Goal: Task Accomplishment & Management: Complete application form

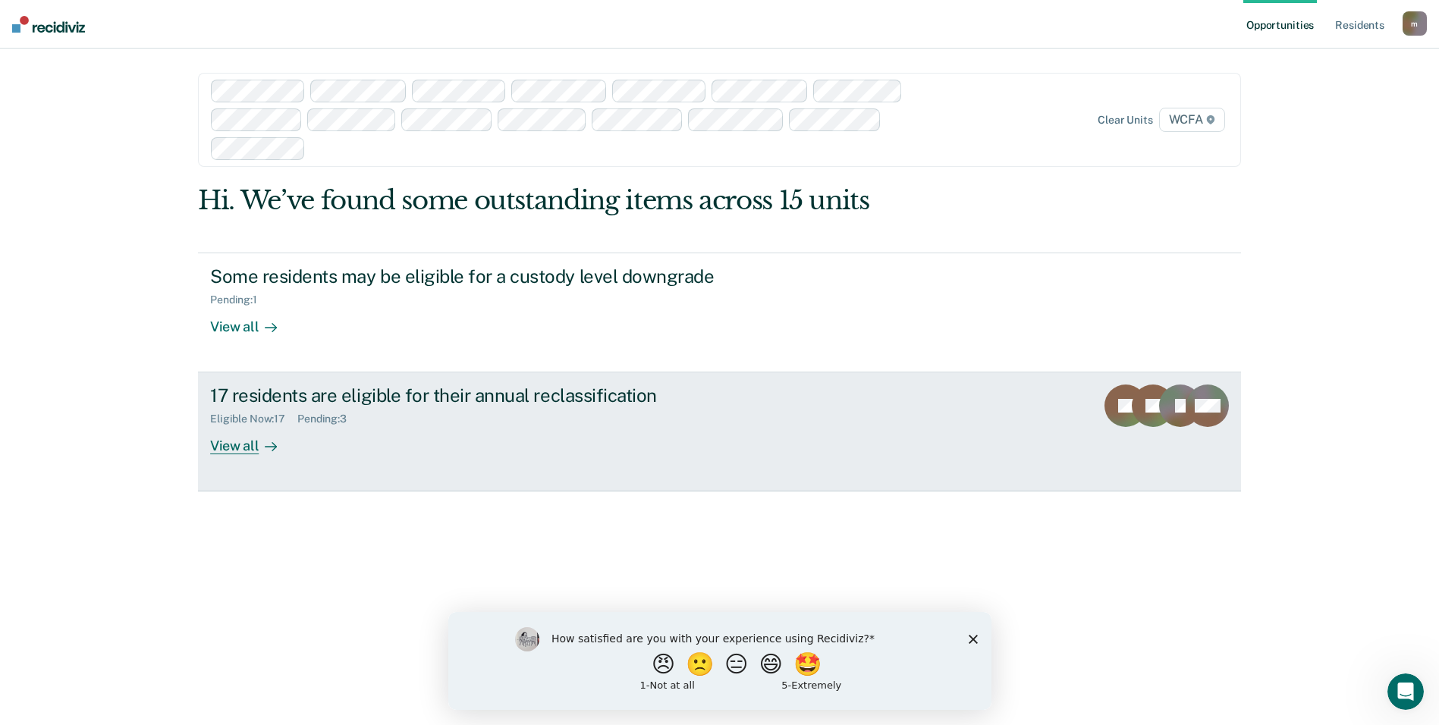
click at [362, 381] on link "17 residents are eligible for their annual reclassification Eligible Now : 17 P…" at bounding box center [719, 431] width 1043 height 119
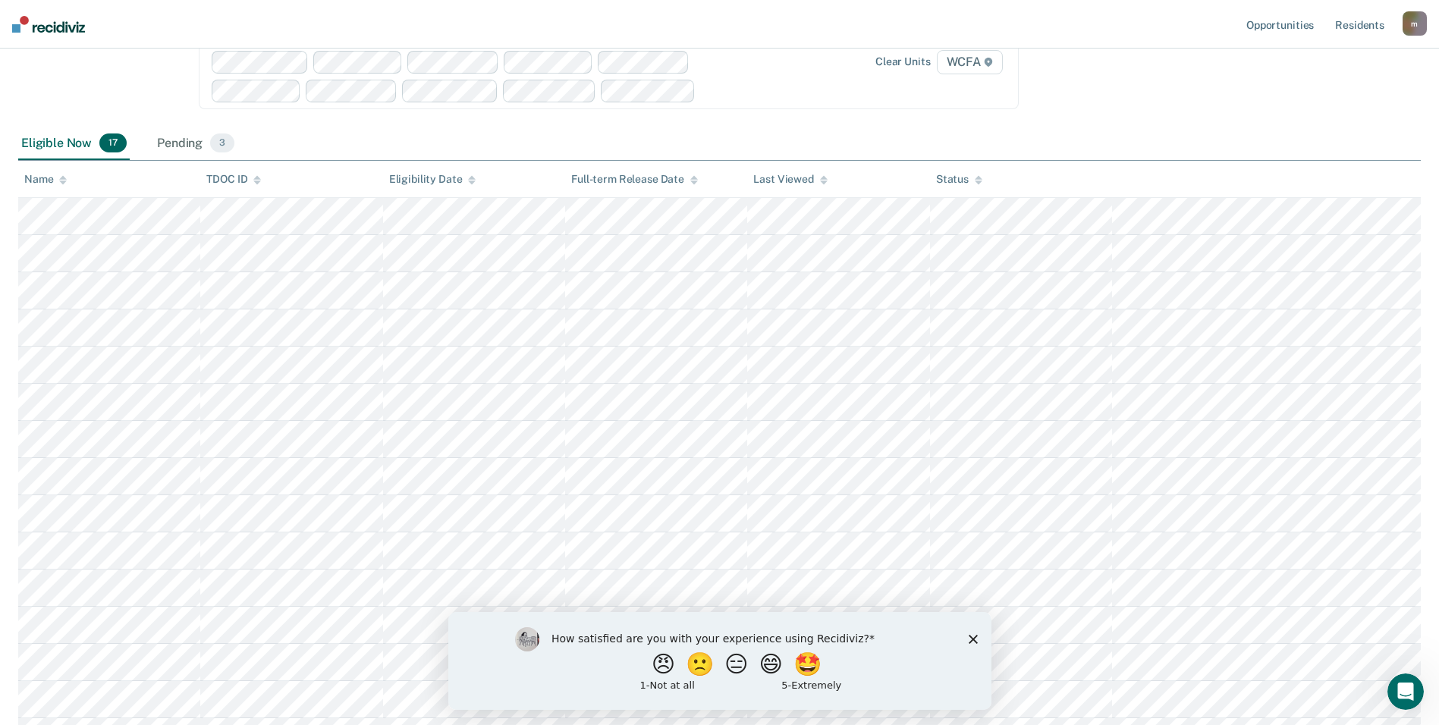
scroll to position [146, 0]
click at [866, 154] on div "Eligible Now 17 Pending 3" at bounding box center [719, 158] width 1402 height 34
drag, startPoint x: 967, startPoint y: 637, endPoint x: 957, endPoint y: 615, distance: 24.1
click at [968, 636] on icon "Close survey" at bounding box center [972, 638] width 9 height 9
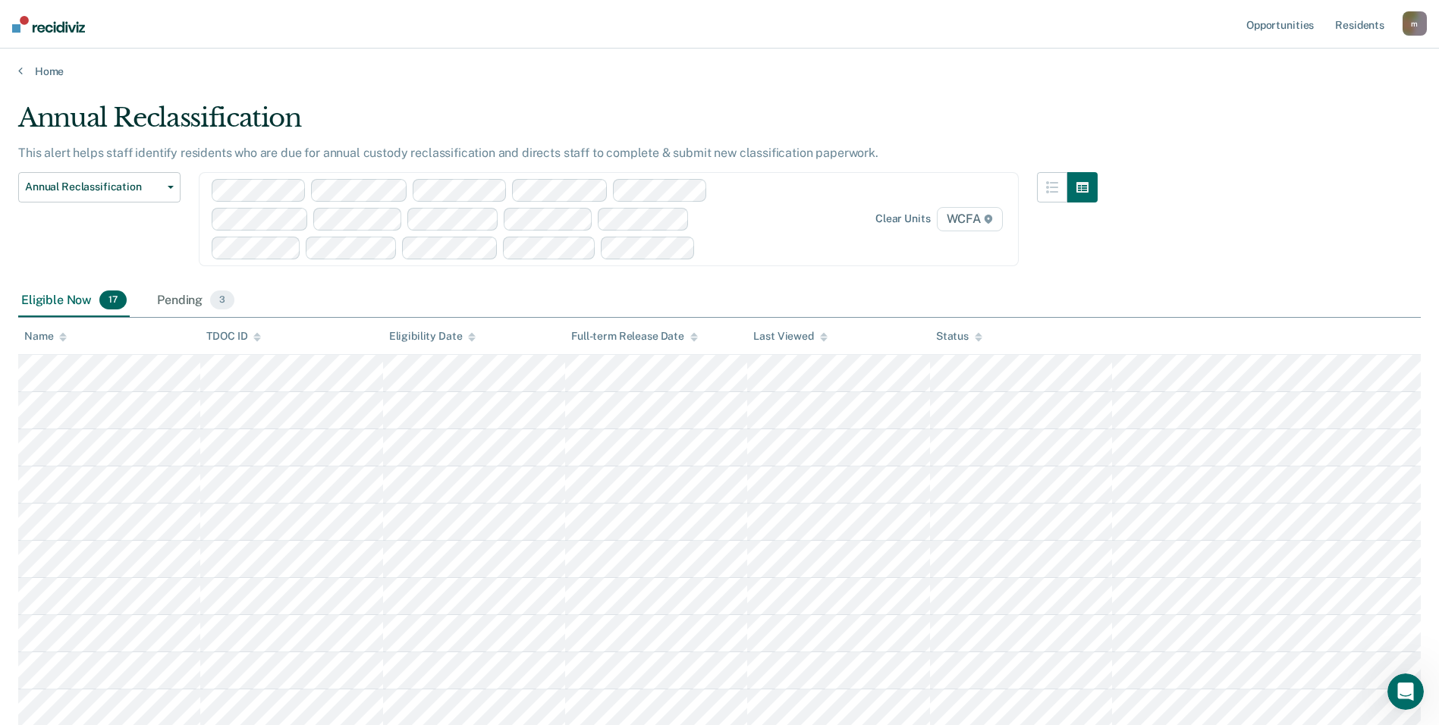
scroll to position [0, 0]
click at [794, 249] on div "Clear units WCFA" at bounding box center [609, 221] width 820 height 94
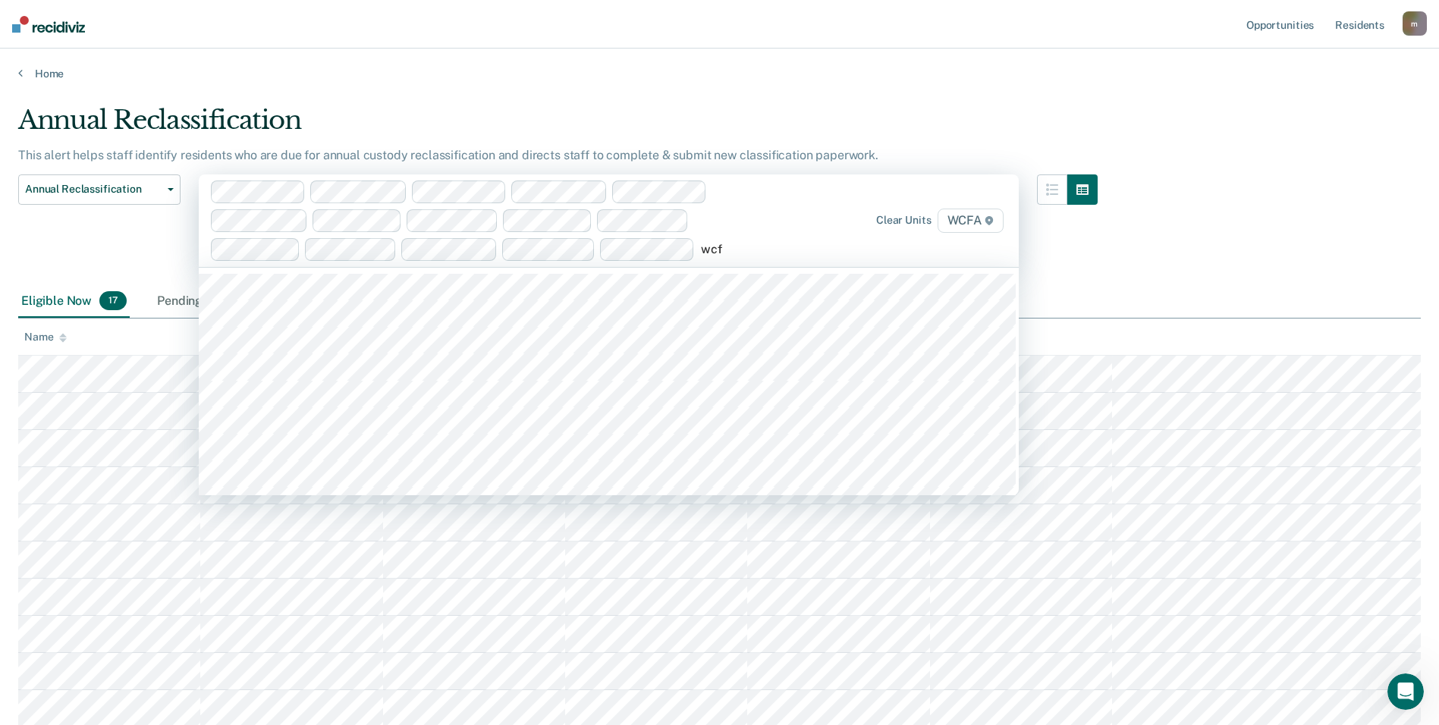
type input "wcfa"
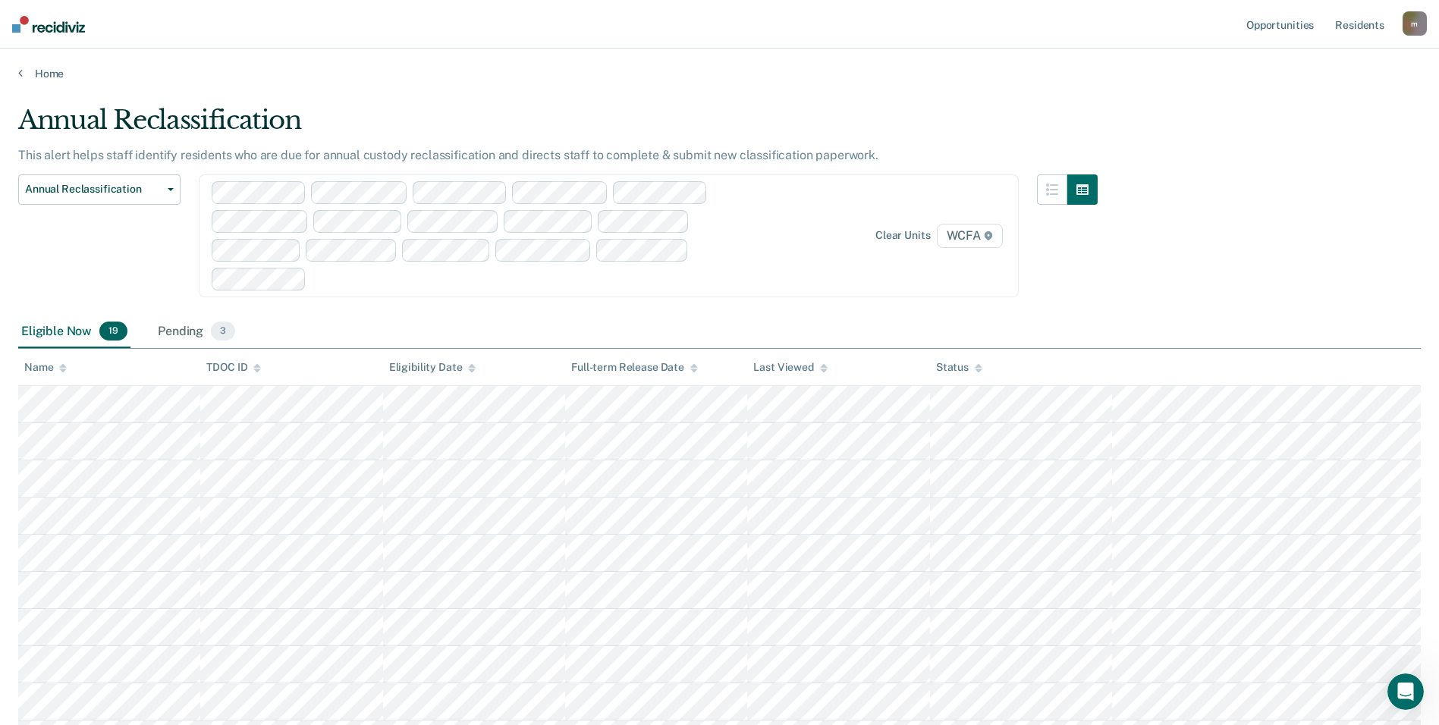
scroll to position [76, 0]
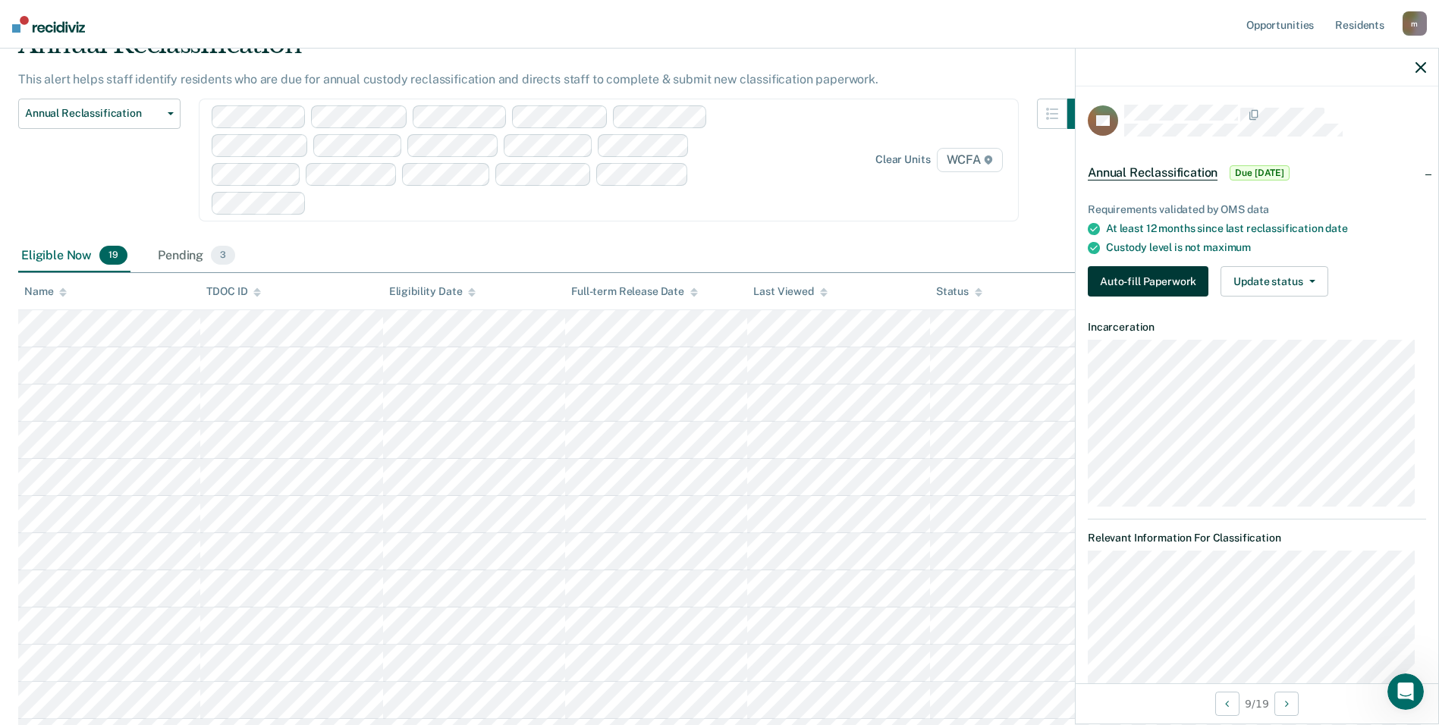
click at [1175, 283] on button "Auto-fill Paperwork" at bounding box center [1147, 281] width 121 height 30
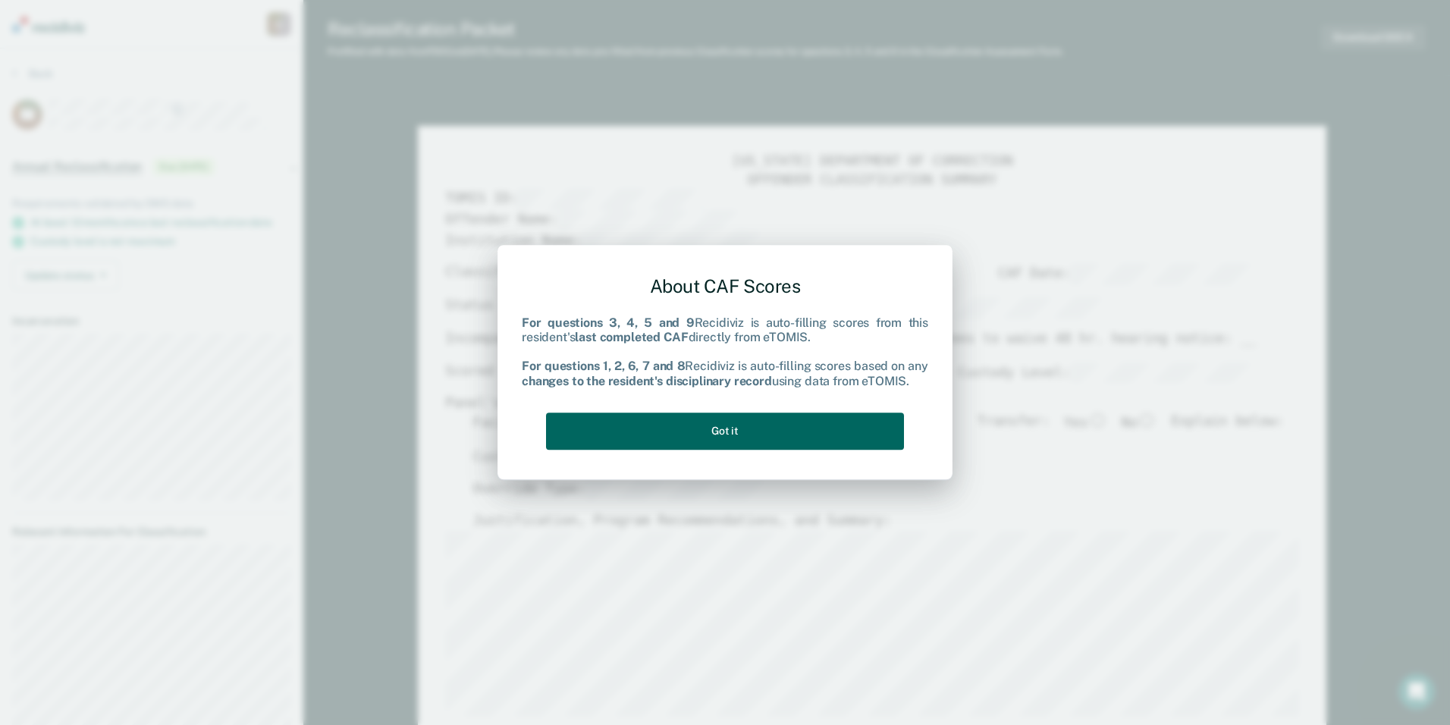
click at [681, 433] on button "Got it" at bounding box center [725, 431] width 358 height 37
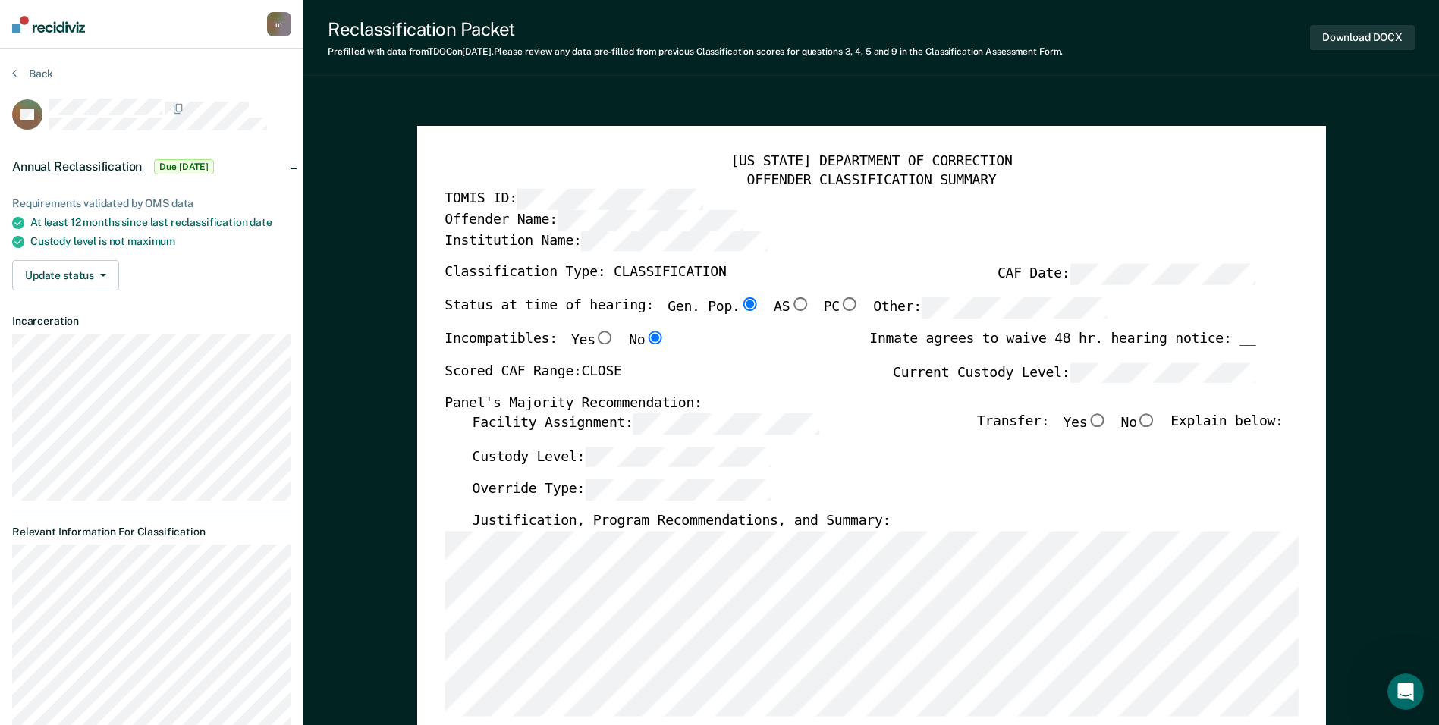
click at [1153, 417] on input "No" at bounding box center [1147, 420] width 20 height 14
type textarea "x"
radio input "true"
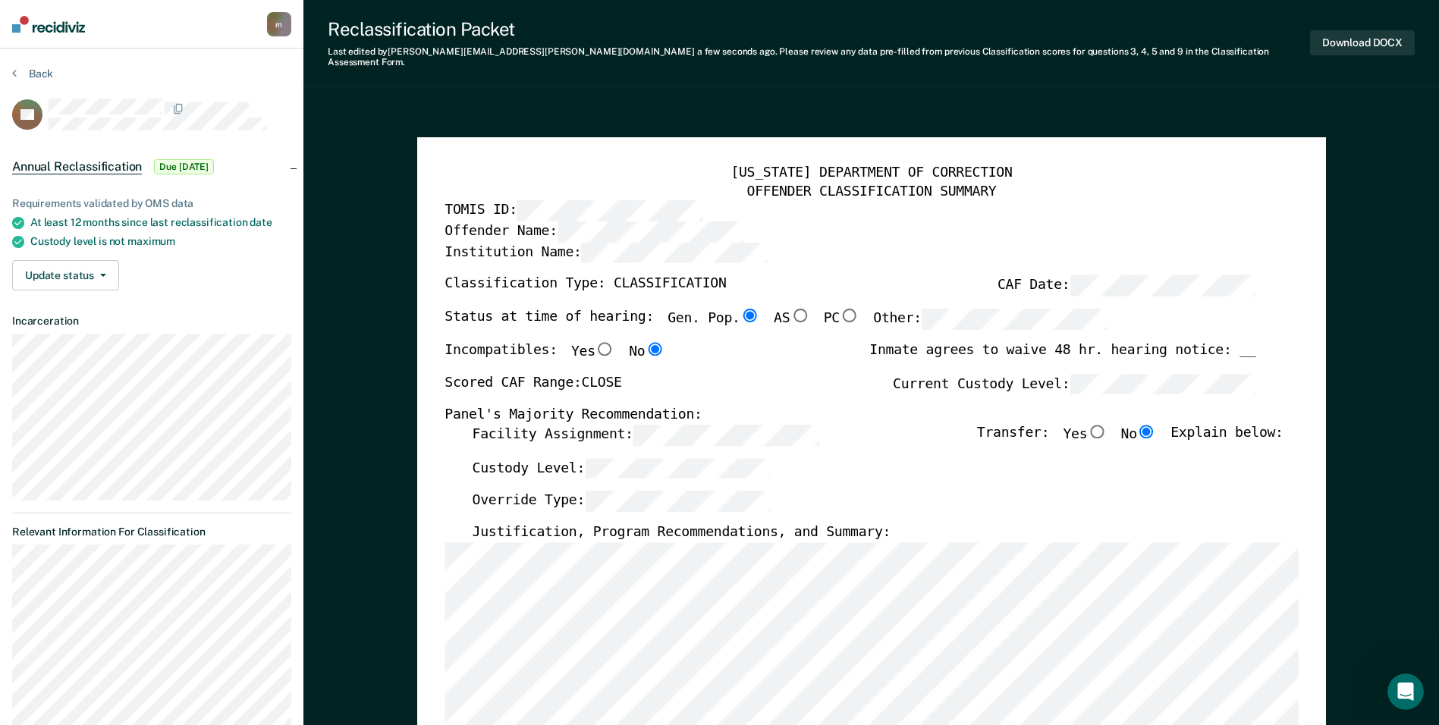
click at [632, 444] on div "Facility Assignment: Transfer: Yes No Explain below:" at bounding box center [877, 440] width 811 height 33
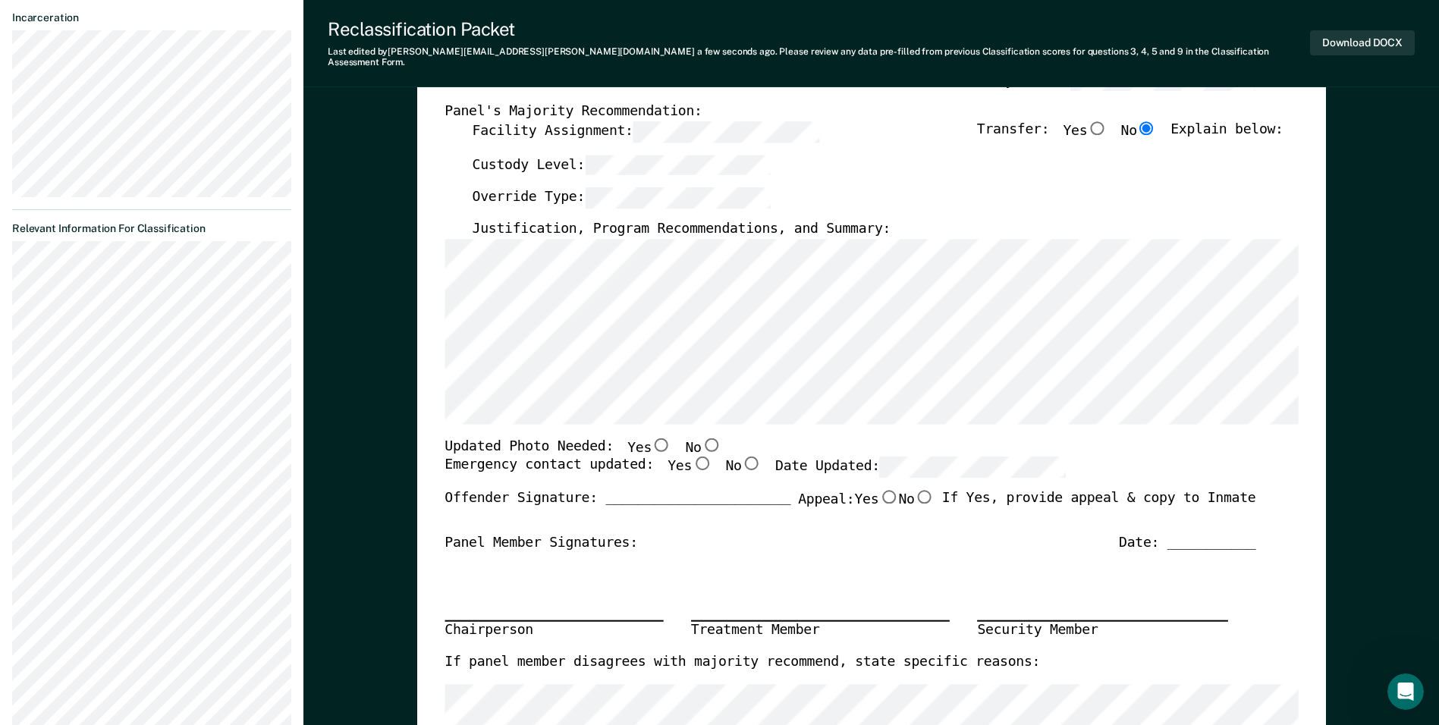
click at [692, 457] on input "Yes" at bounding box center [702, 464] width 20 height 14
type textarea "x"
radio input "true"
click at [701, 437] on input "No" at bounding box center [711, 444] width 20 height 14
type textarea "x"
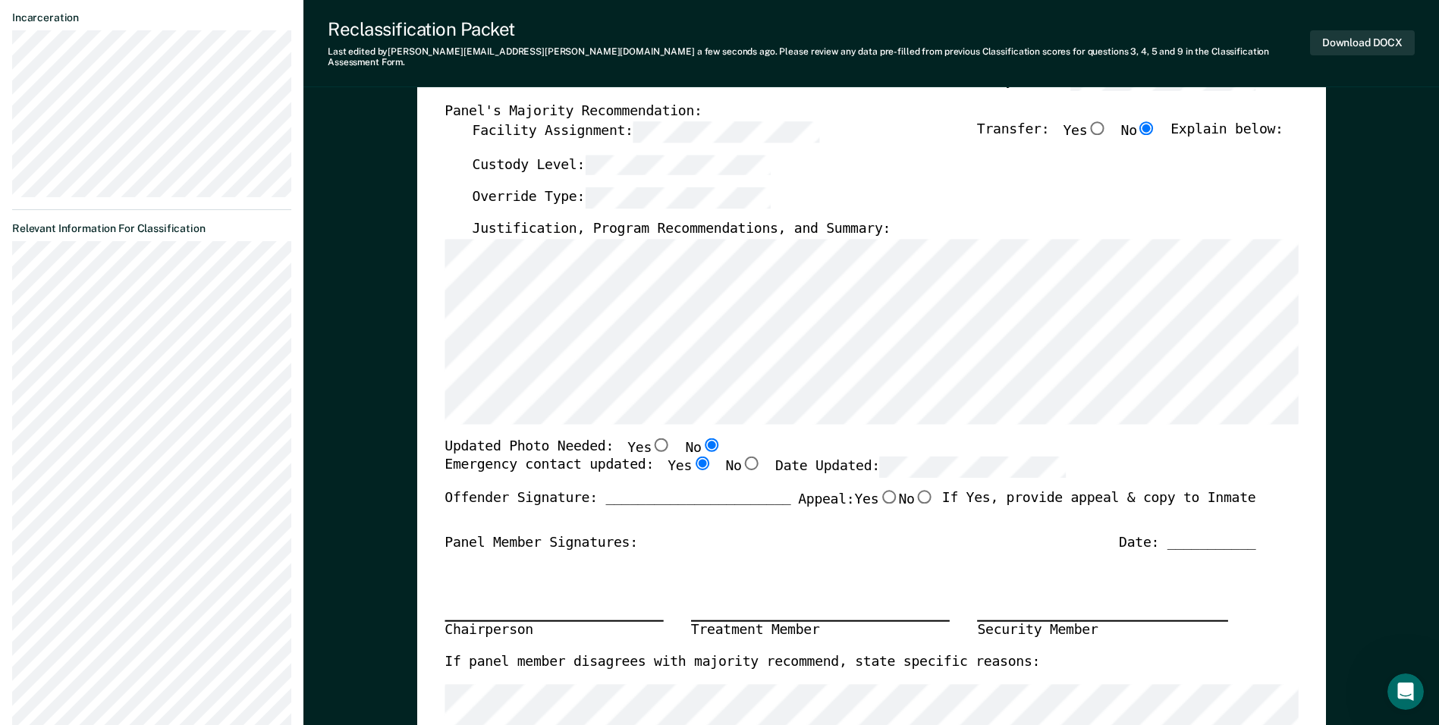
radio input "true"
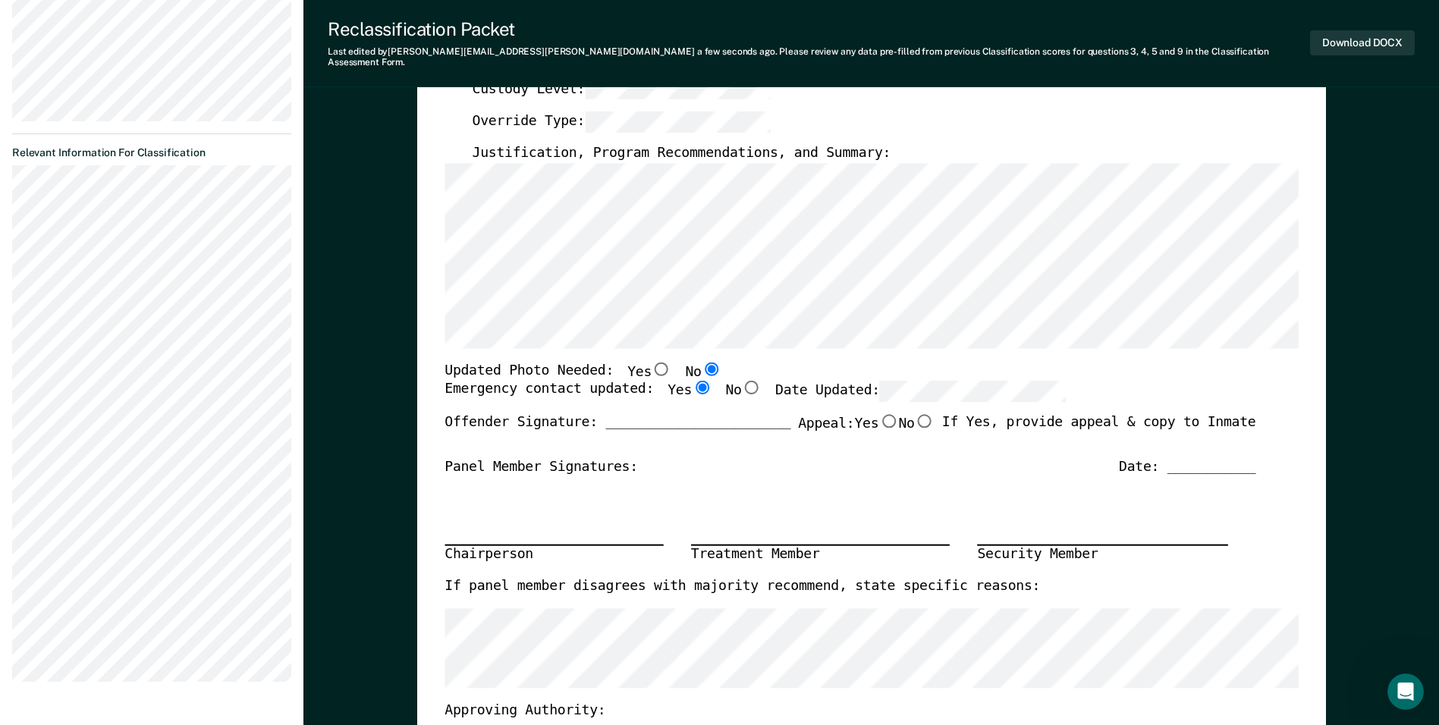
scroll to position [0, 0]
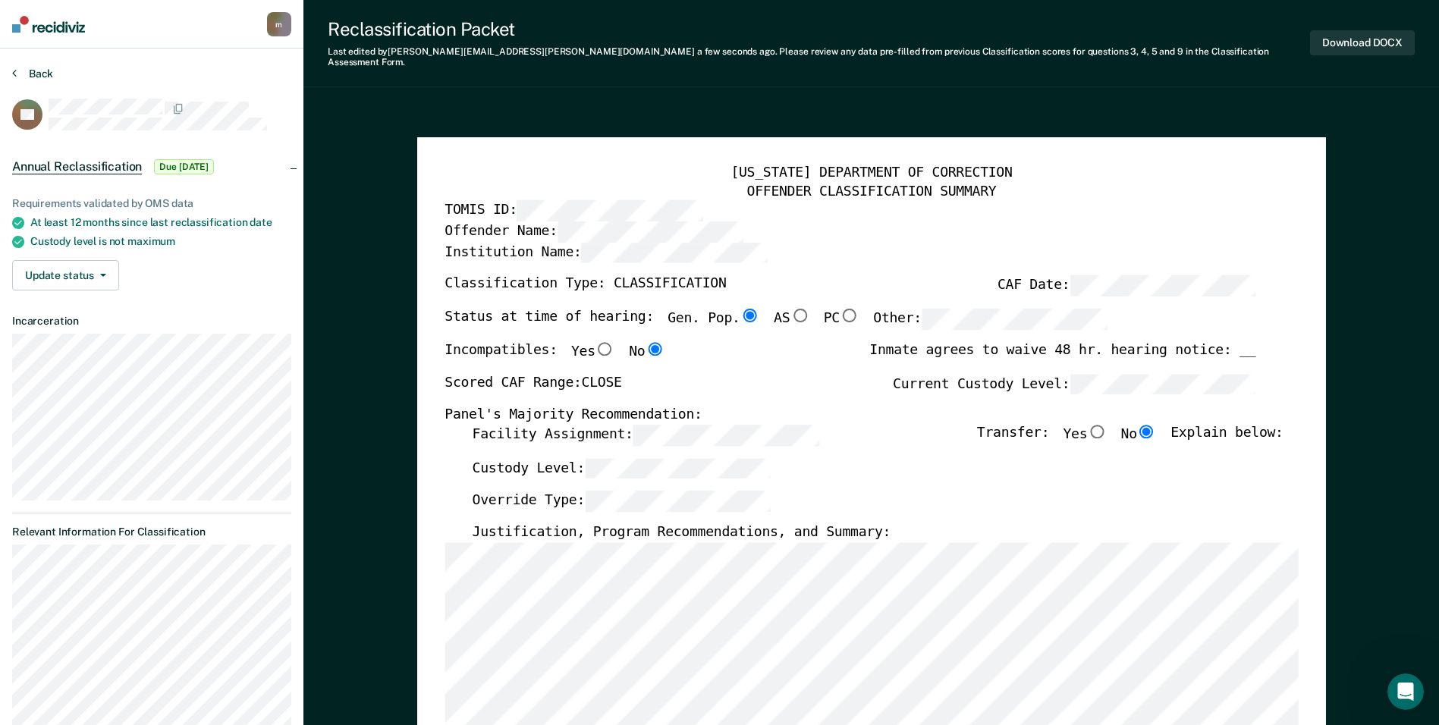
click at [30, 71] on button "Back" at bounding box center [32, 74] width 41 height 14
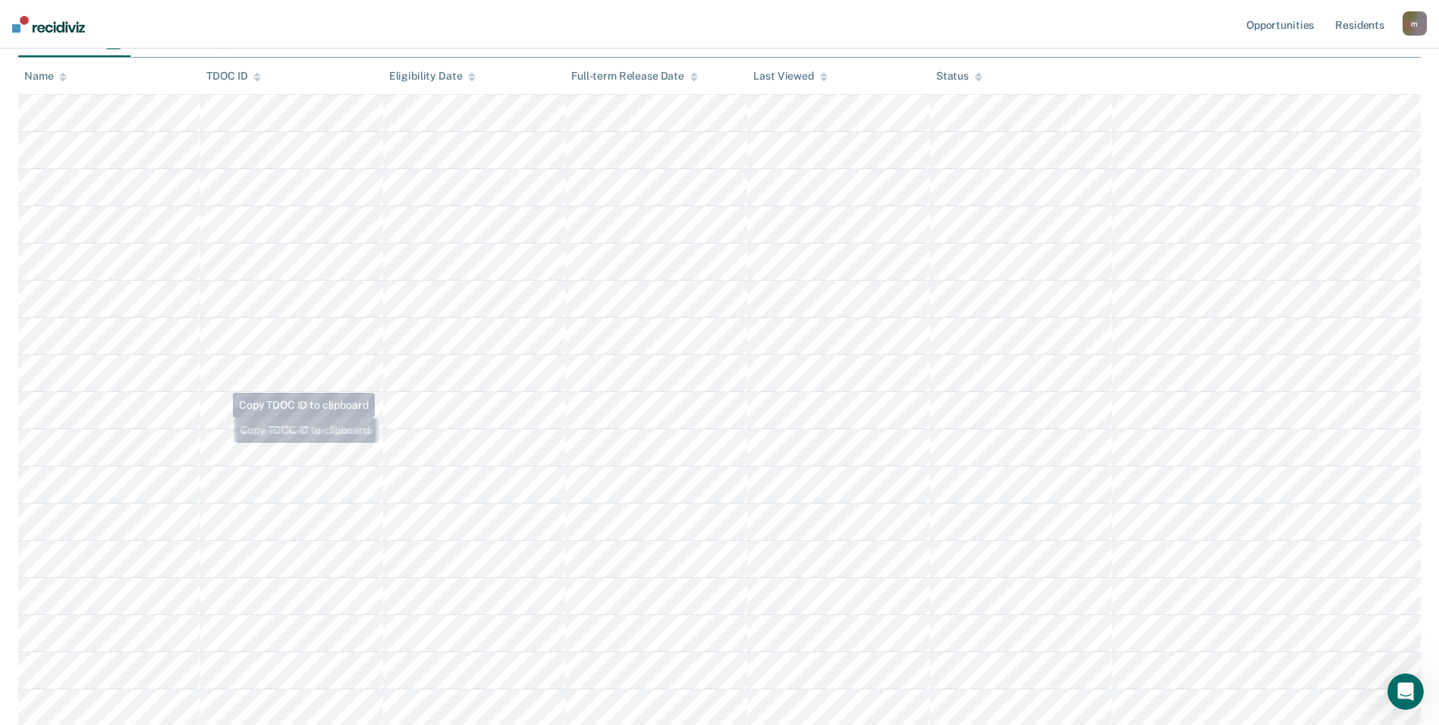
scroll to position [303, 0]
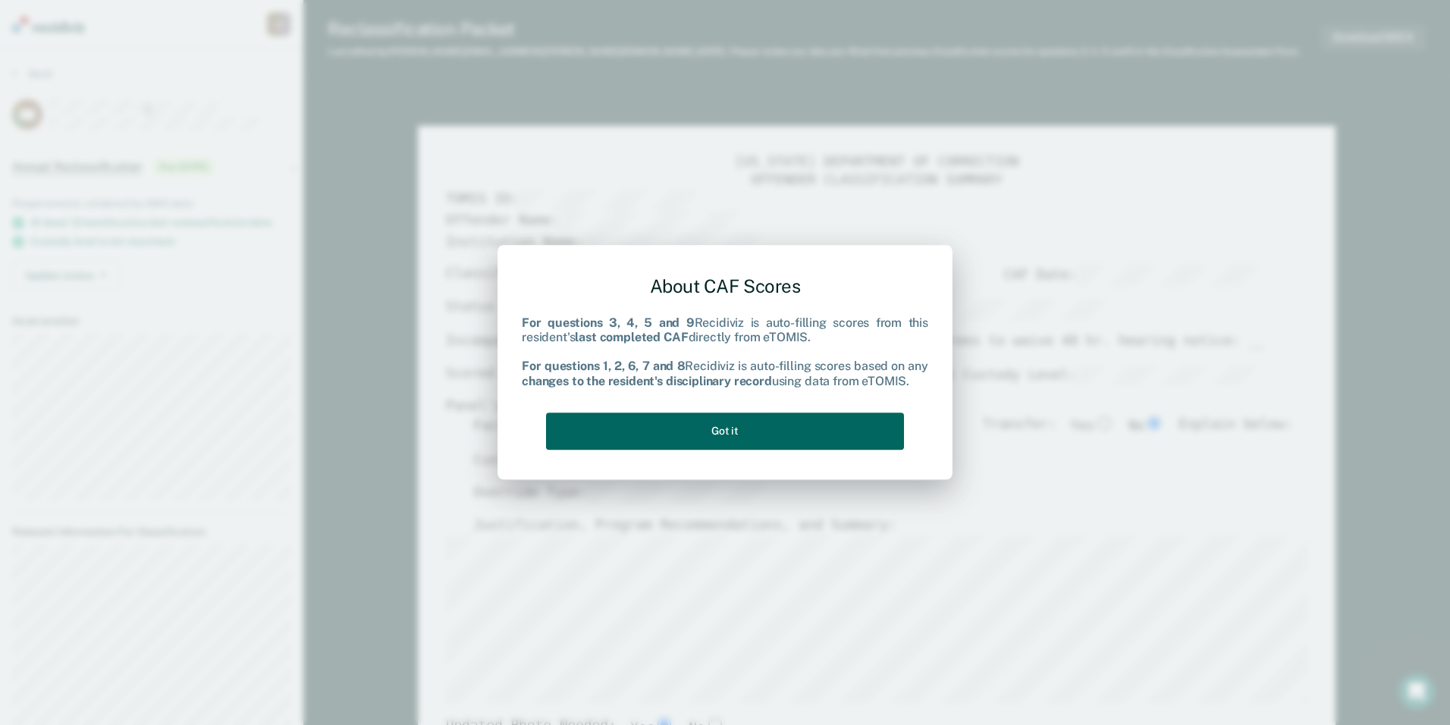
click at [778, 425] on button "Got it" at bounding box center [725, 431] width 358 height 37
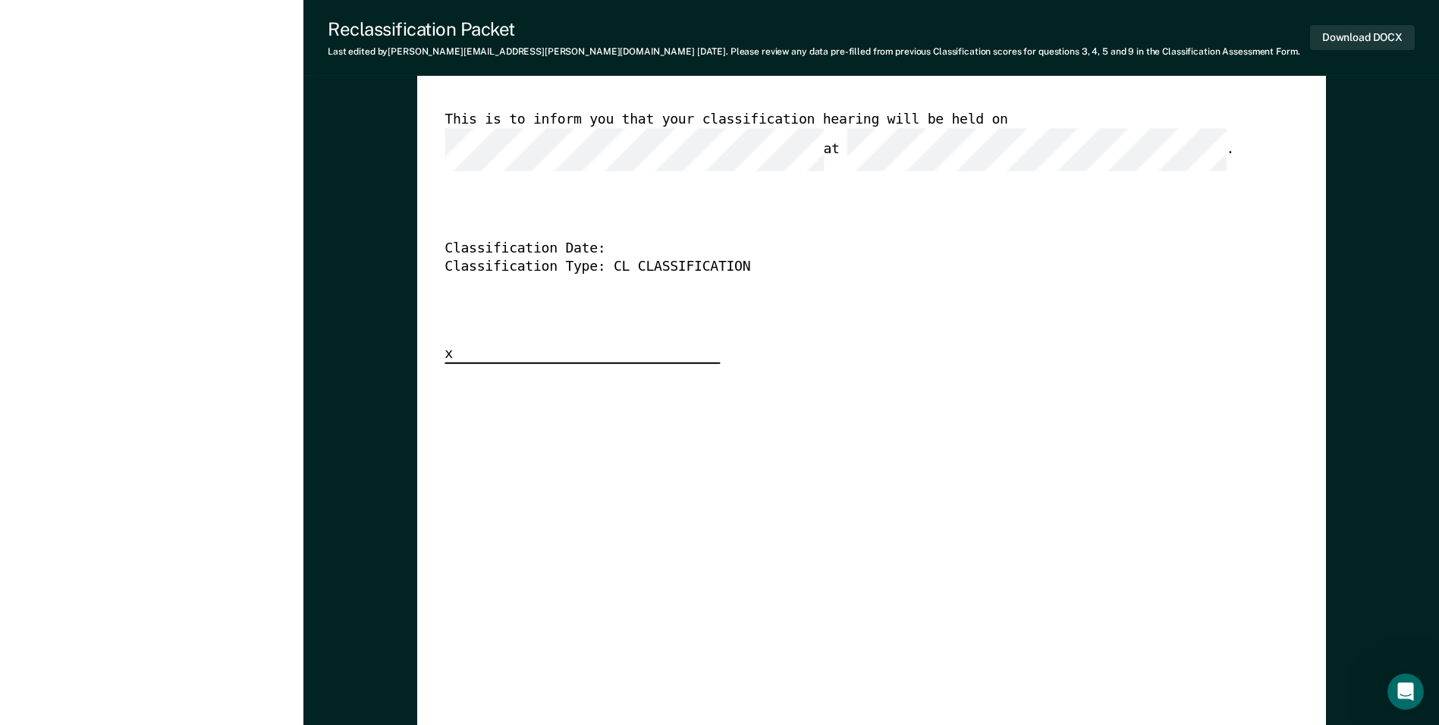
scroll to position [4095, 0]
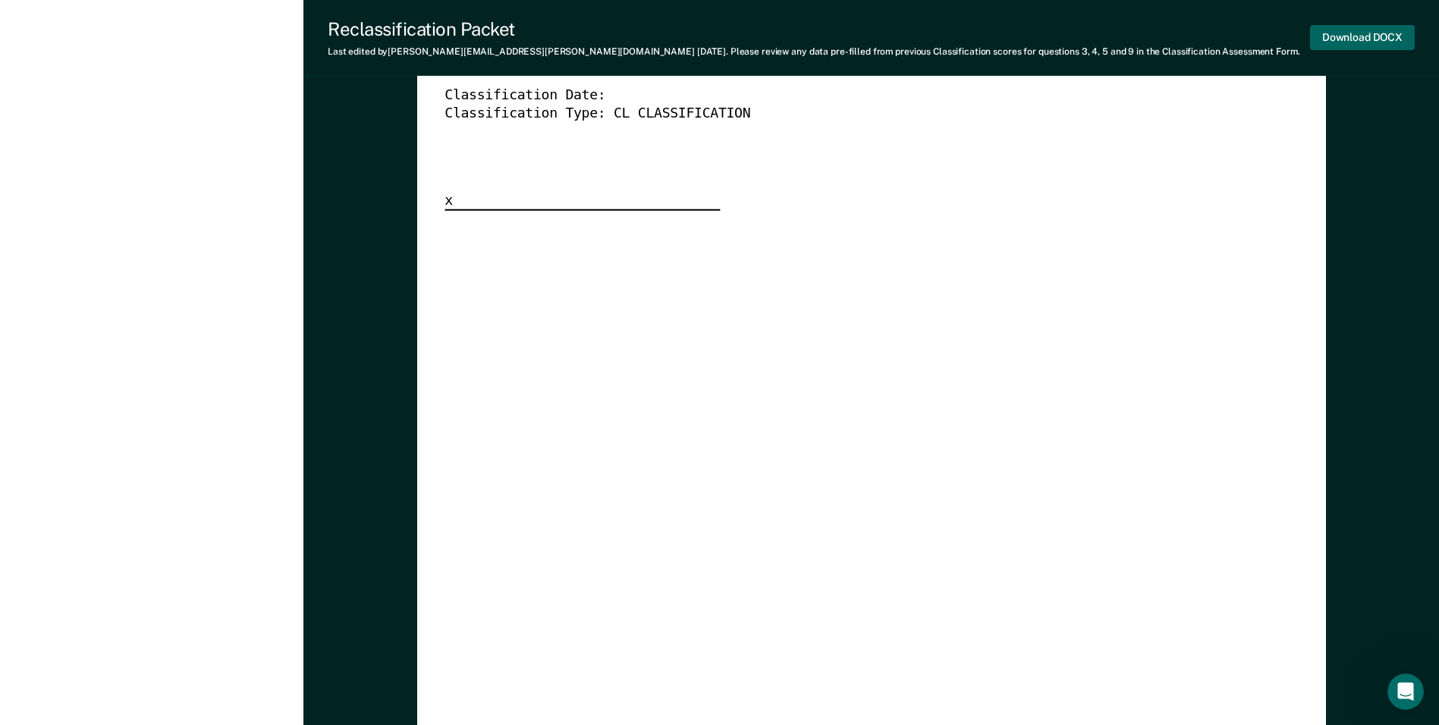
click at [1344, 36] on button "Download DOCX" at bounding box center [1362, 37] width 105 height 25
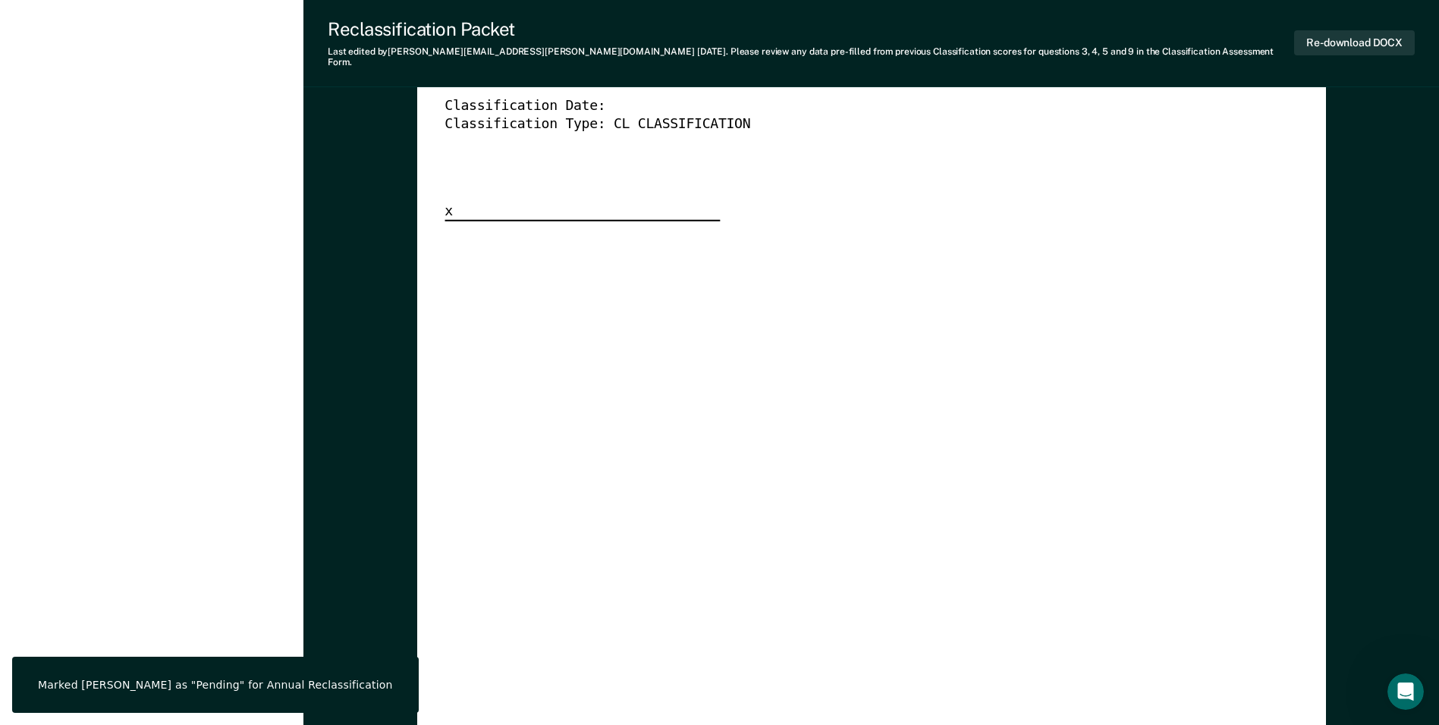
scroll to position [0, 0]
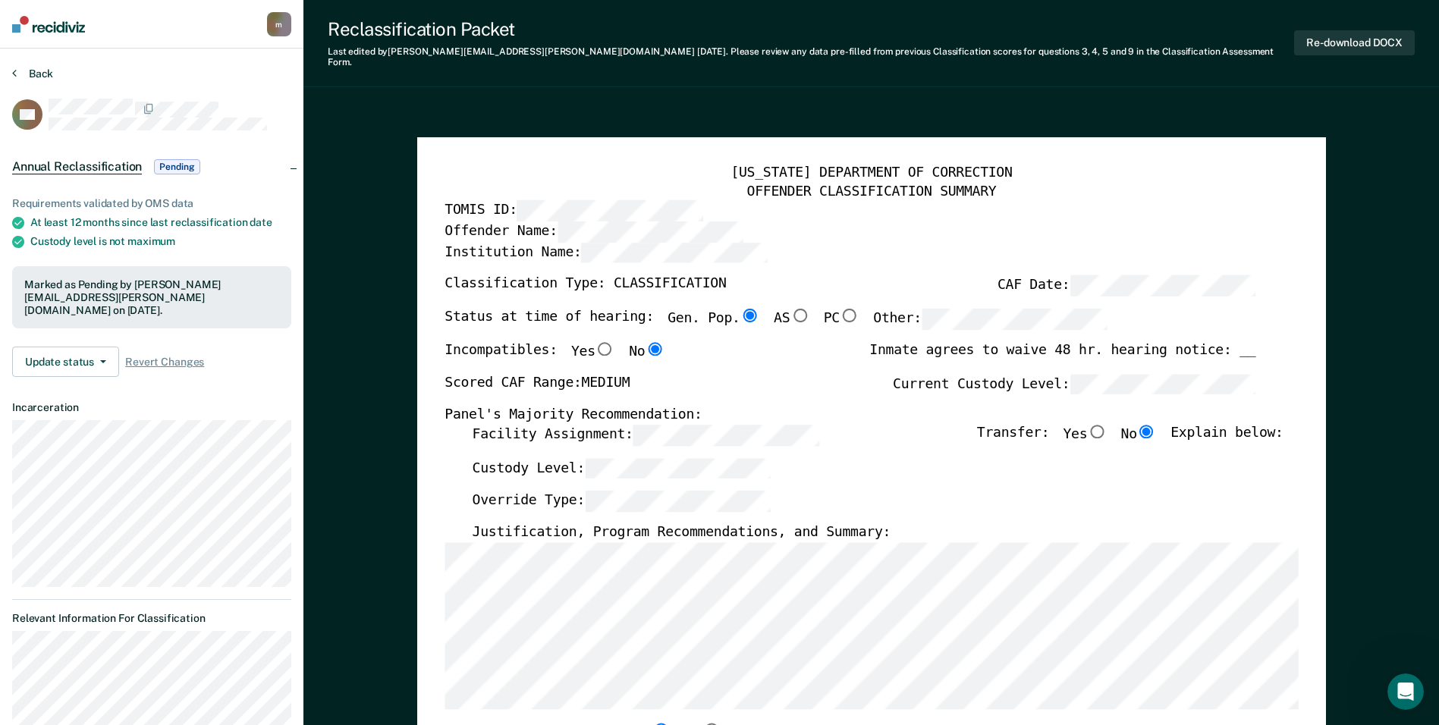
click at [33, 72] on button "Back" at bounding box center [32, 74] width 41 height 14
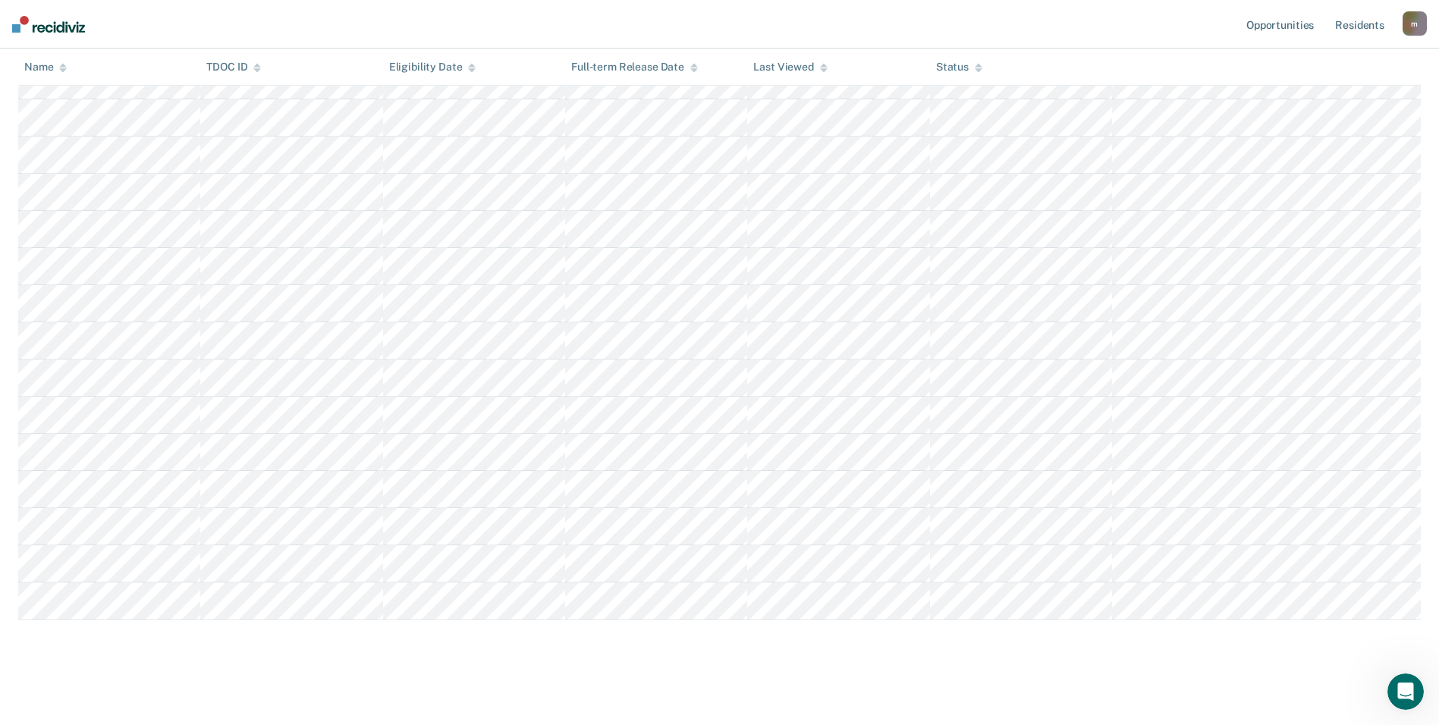
scroll to position [439, 0]
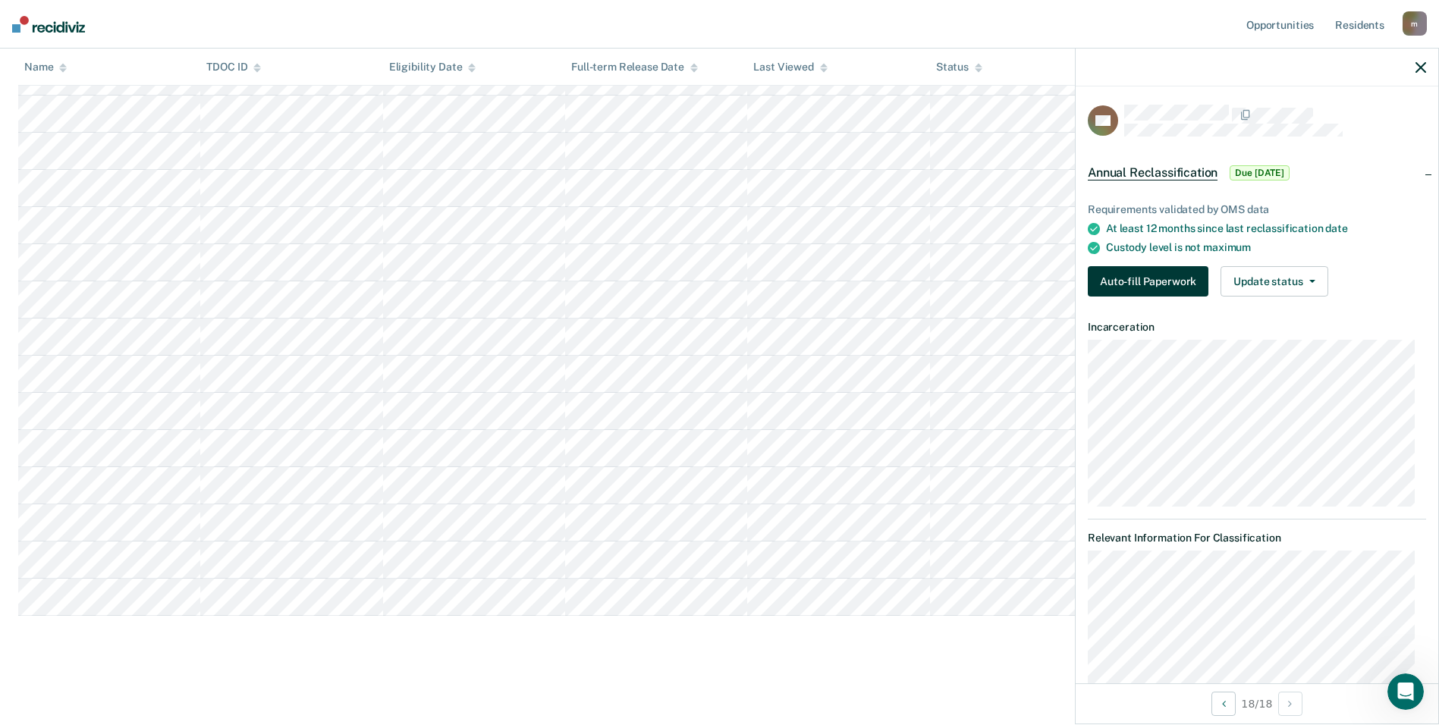
click at [1144, 279] on button "Auto-fill Paperwork" at bounding box center [1147, 281] width 121 height 30
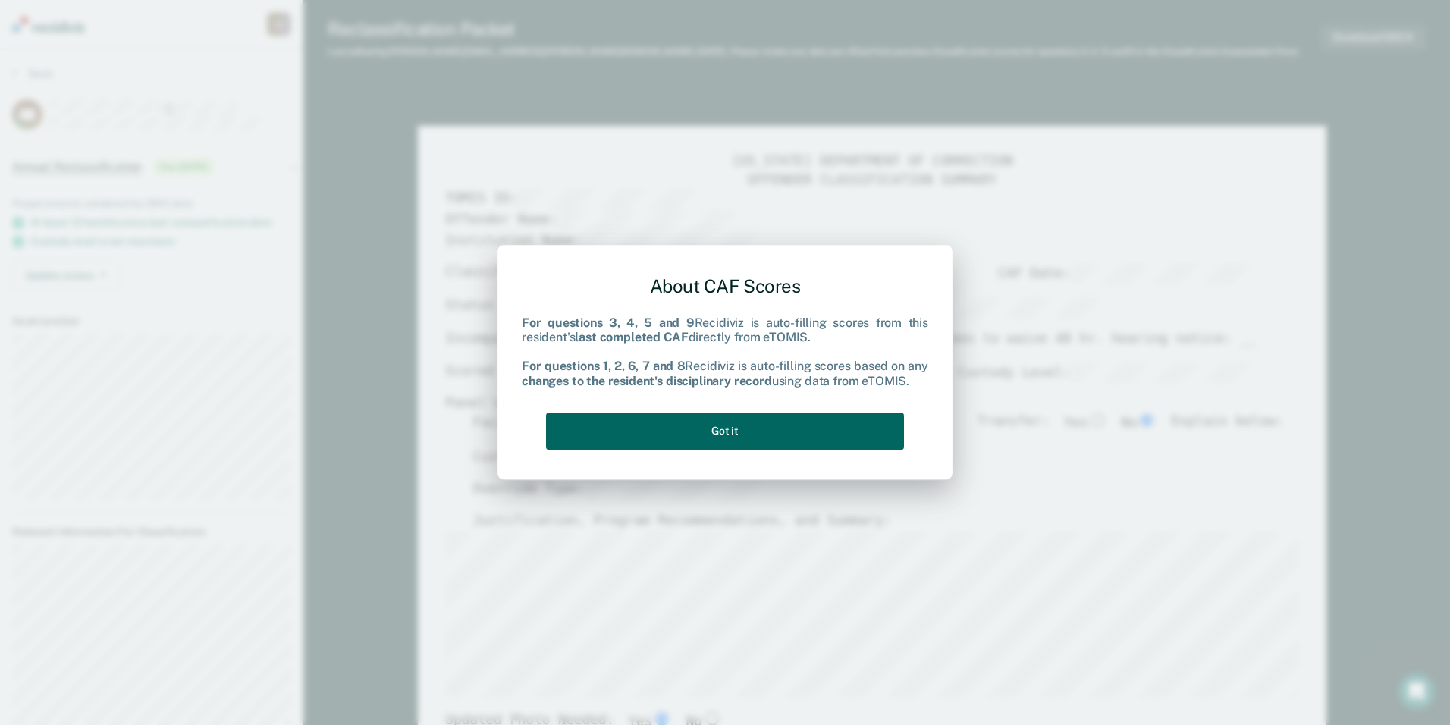
click at [760, 428] on button "Got it" at bounding box center [725, 431] width 358 height 37
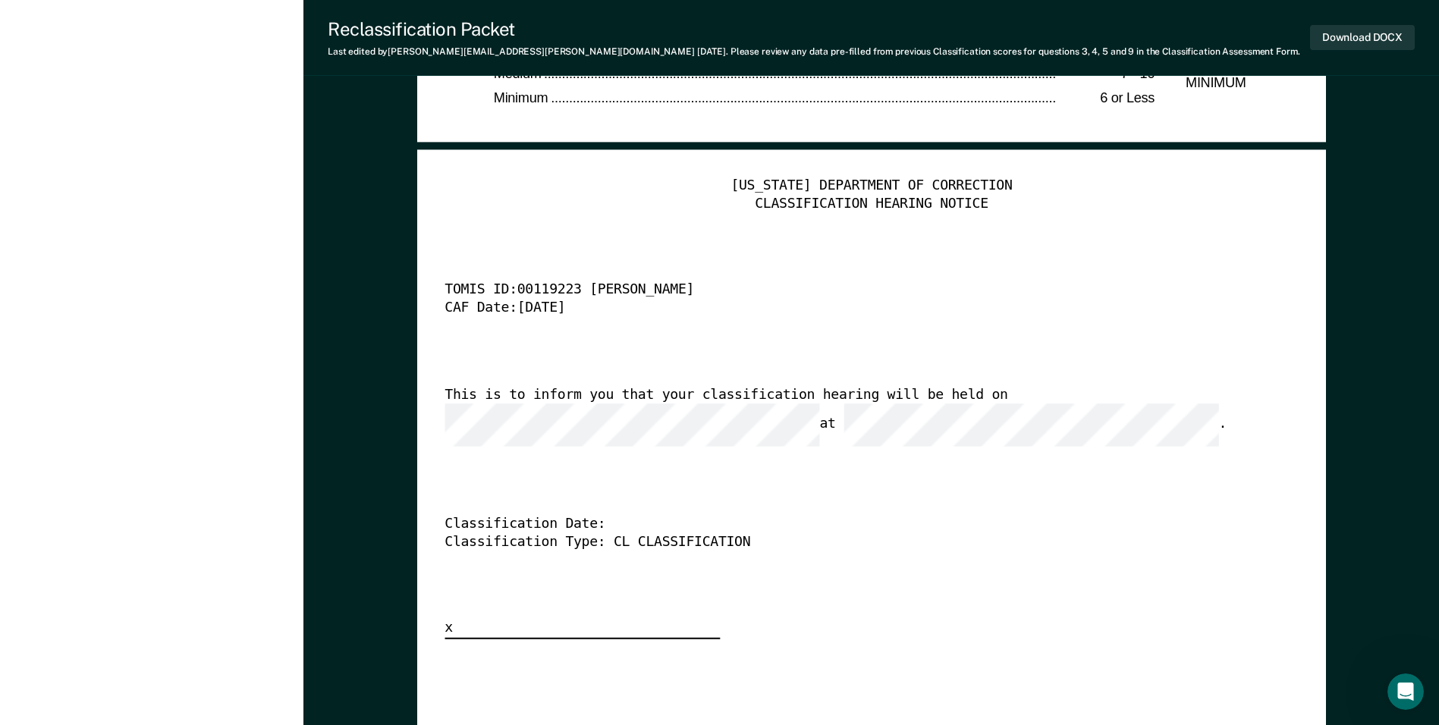
scroll to position [3792, 0]
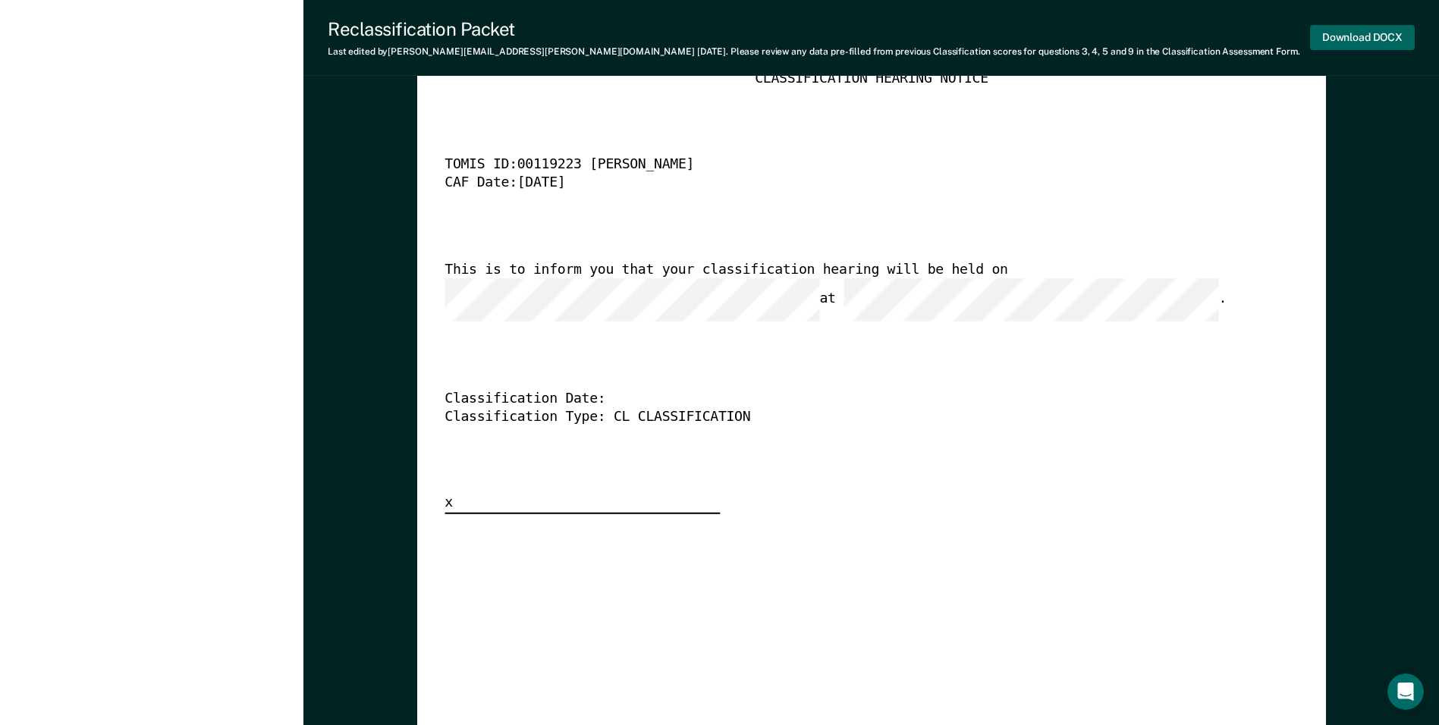
click at [1368, 36] on button "Download DOCX" at bounding box center [1362, 37] width 105 height 25
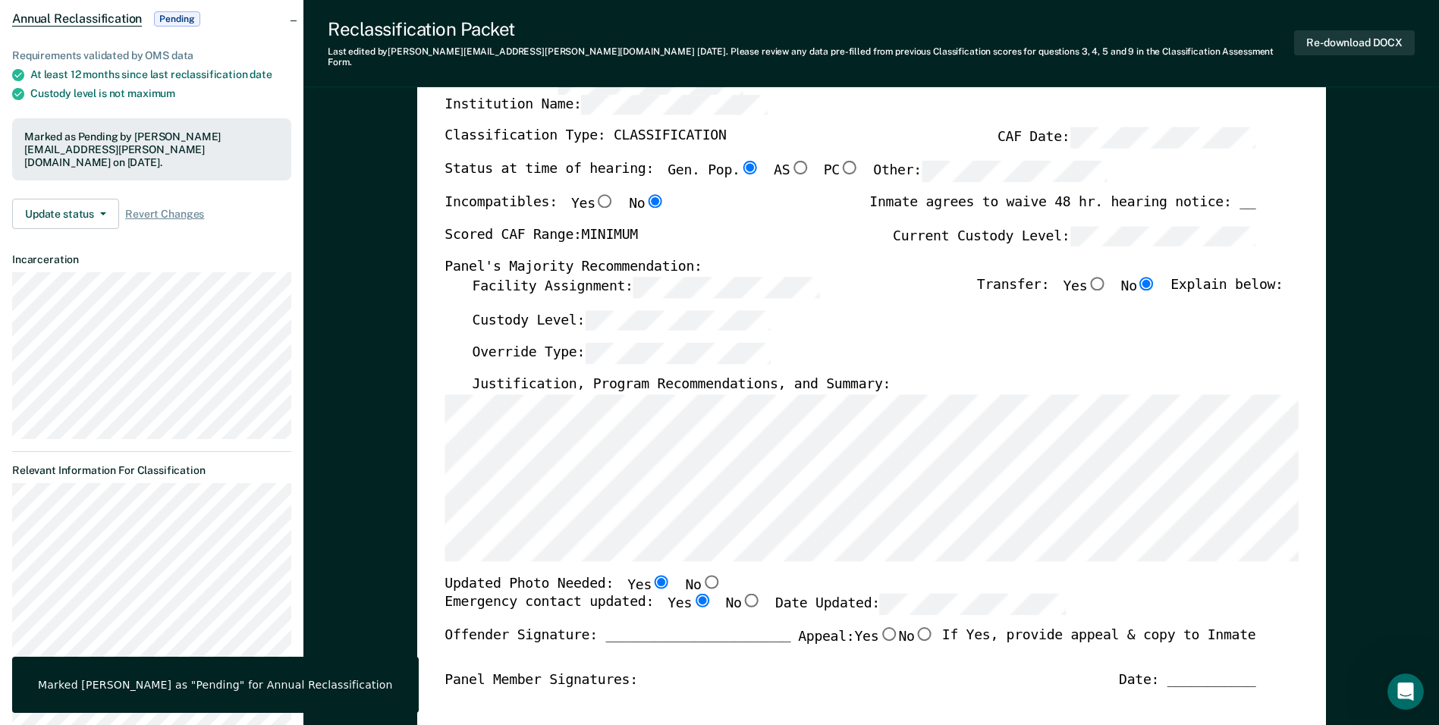
scroll to position [0, 0]
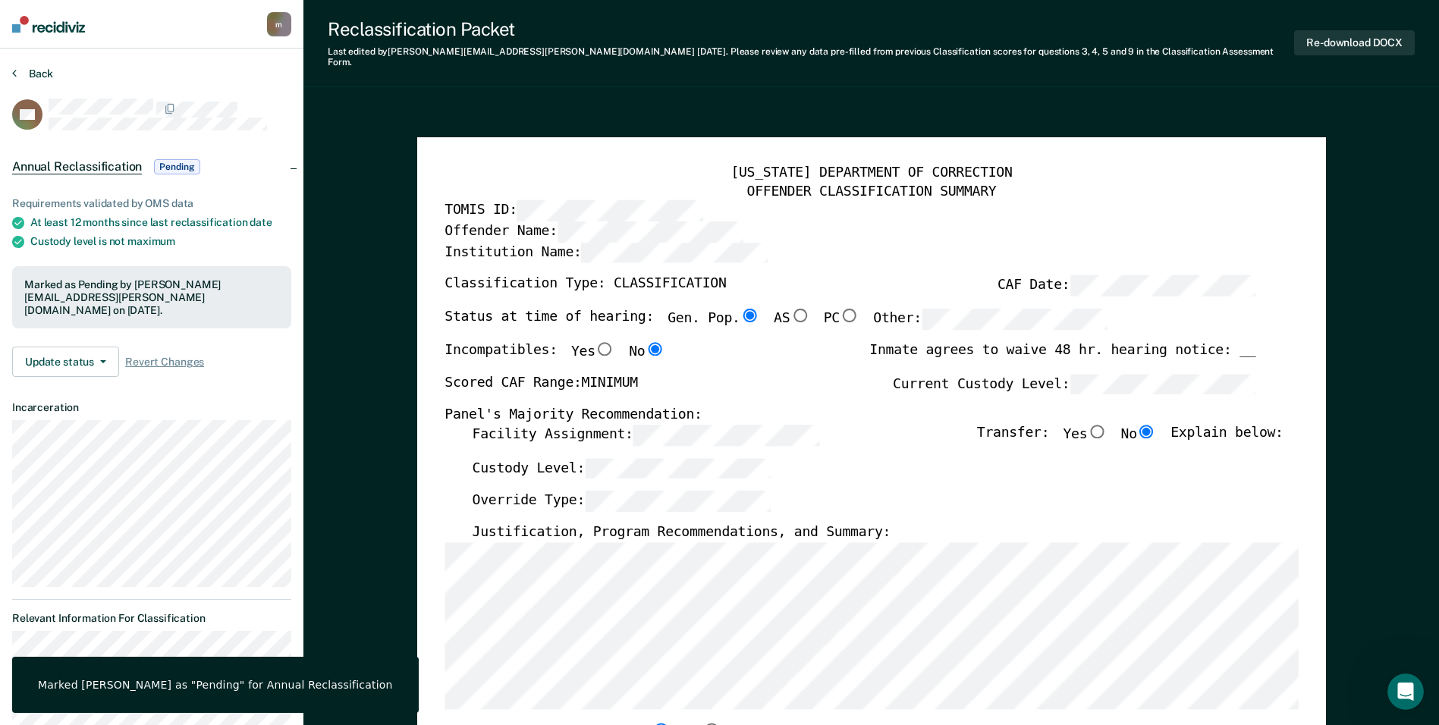
click at [35, 71] on button "Back" at bounding box center [32, 74] width 41 height 14
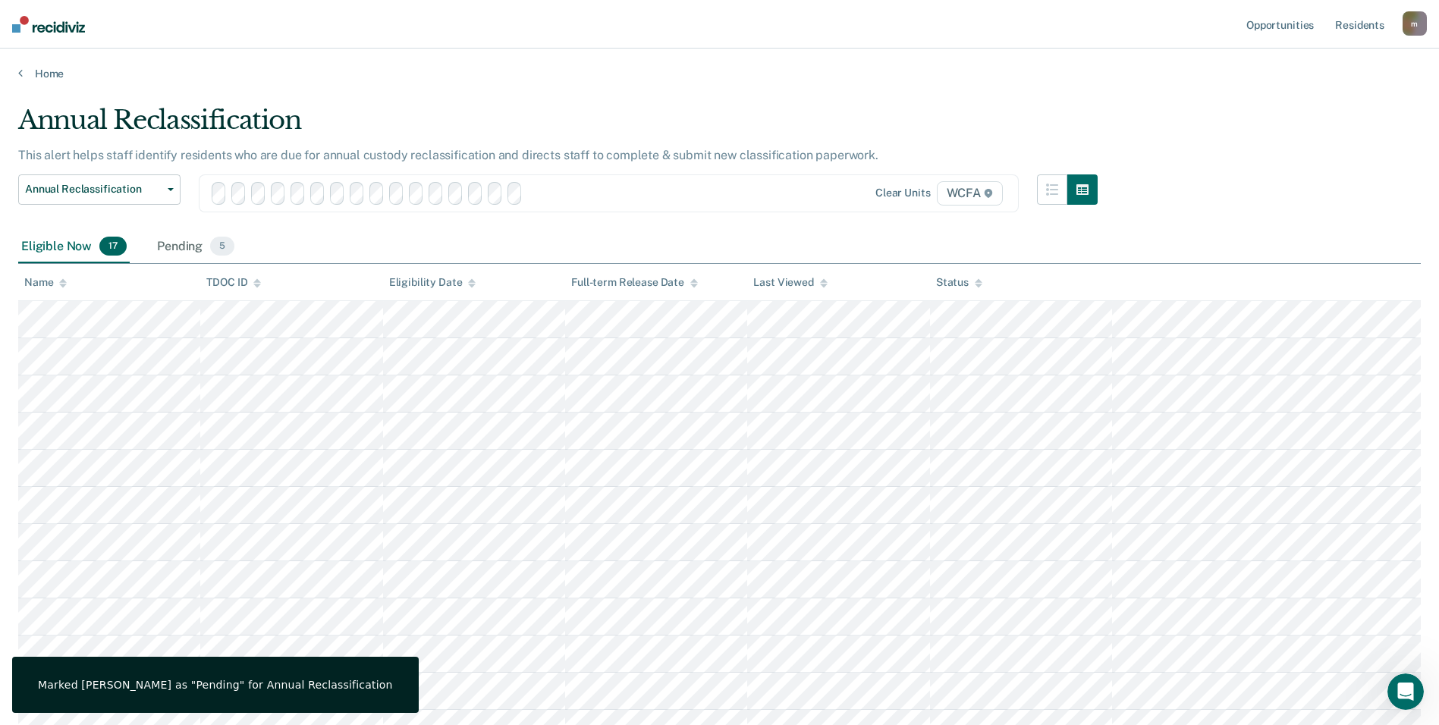
scroll to position [402, 0]
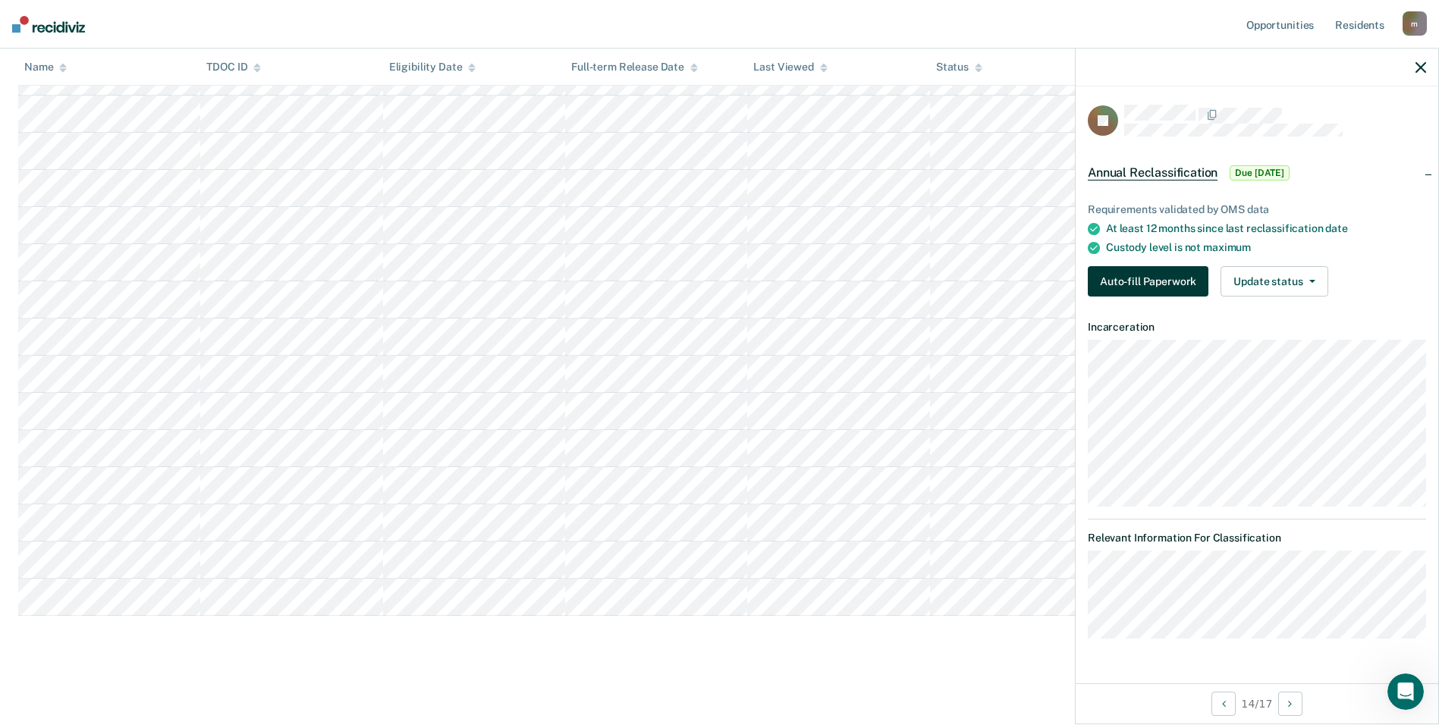
click at [1144, 283] on button "Auto-fill Paperwork" at bounding box center [1147, 281] width 121 height 30
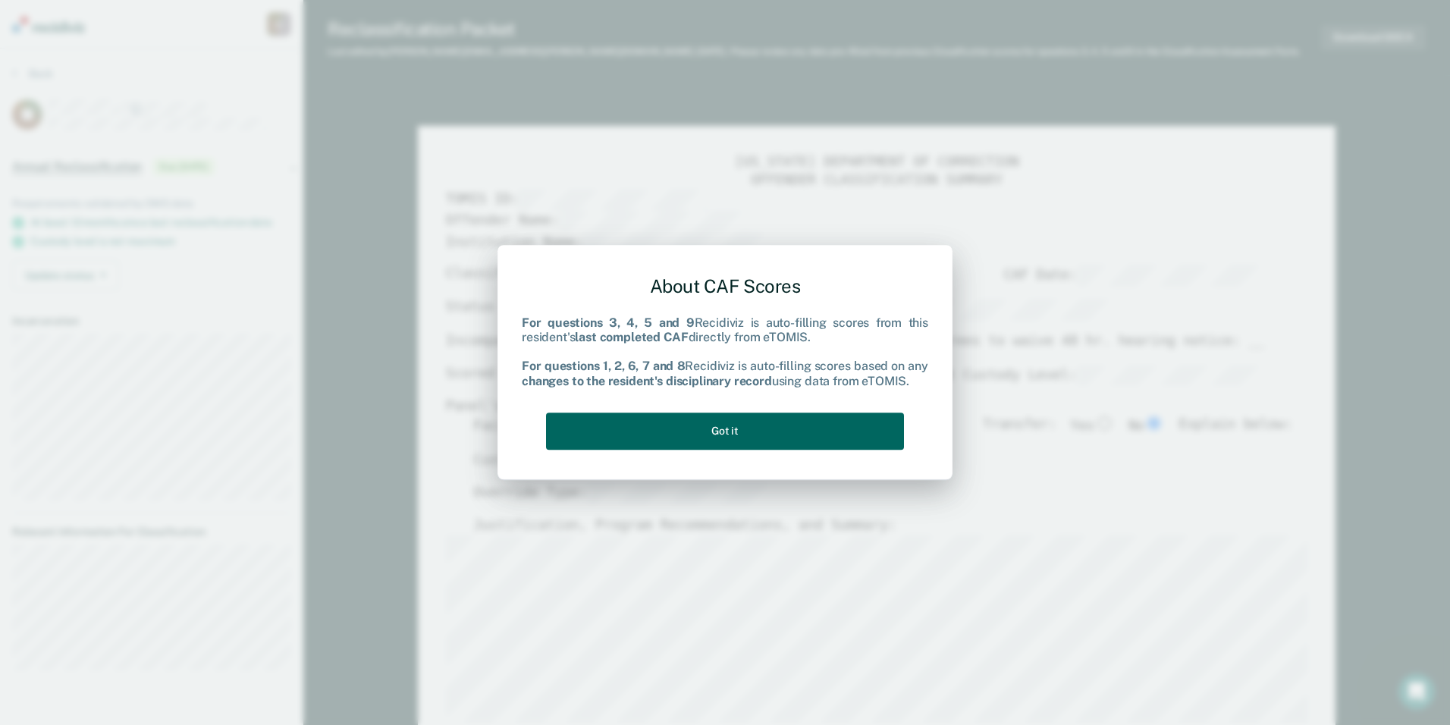
click at [767, 429] on button "Got it" at bounding box center [725, 431] width 358 height 37
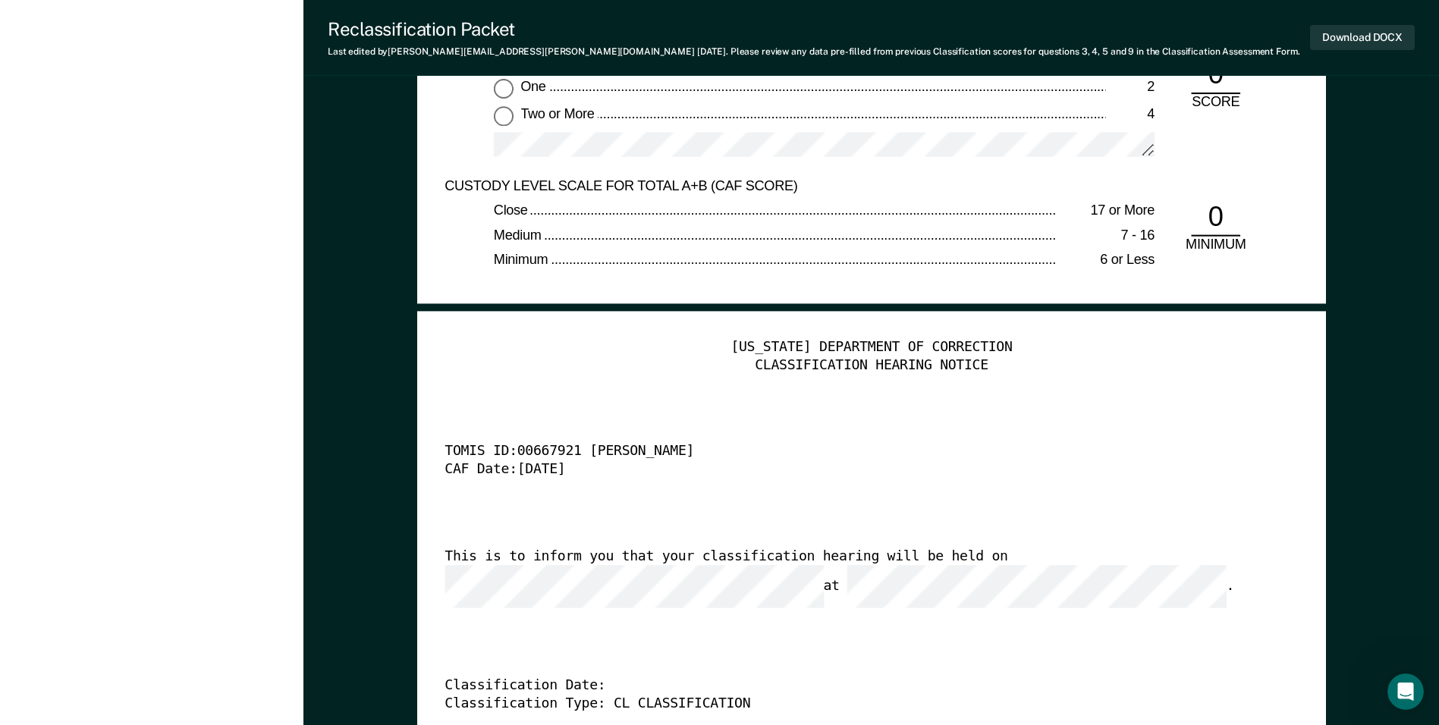
scroll to position [3716, 0]
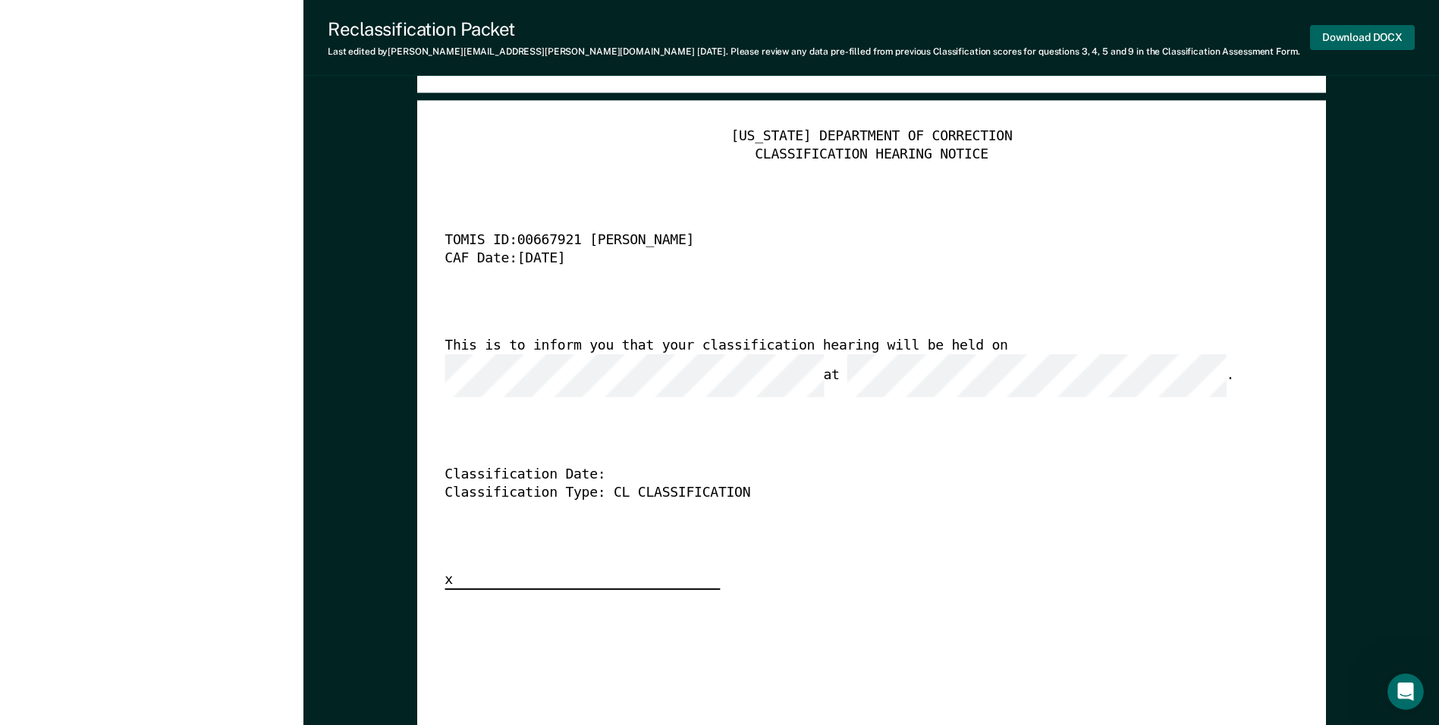
click at [1344, 34] on button "Download DOCX" at bounding box center [1362, 37] width 105 height 25
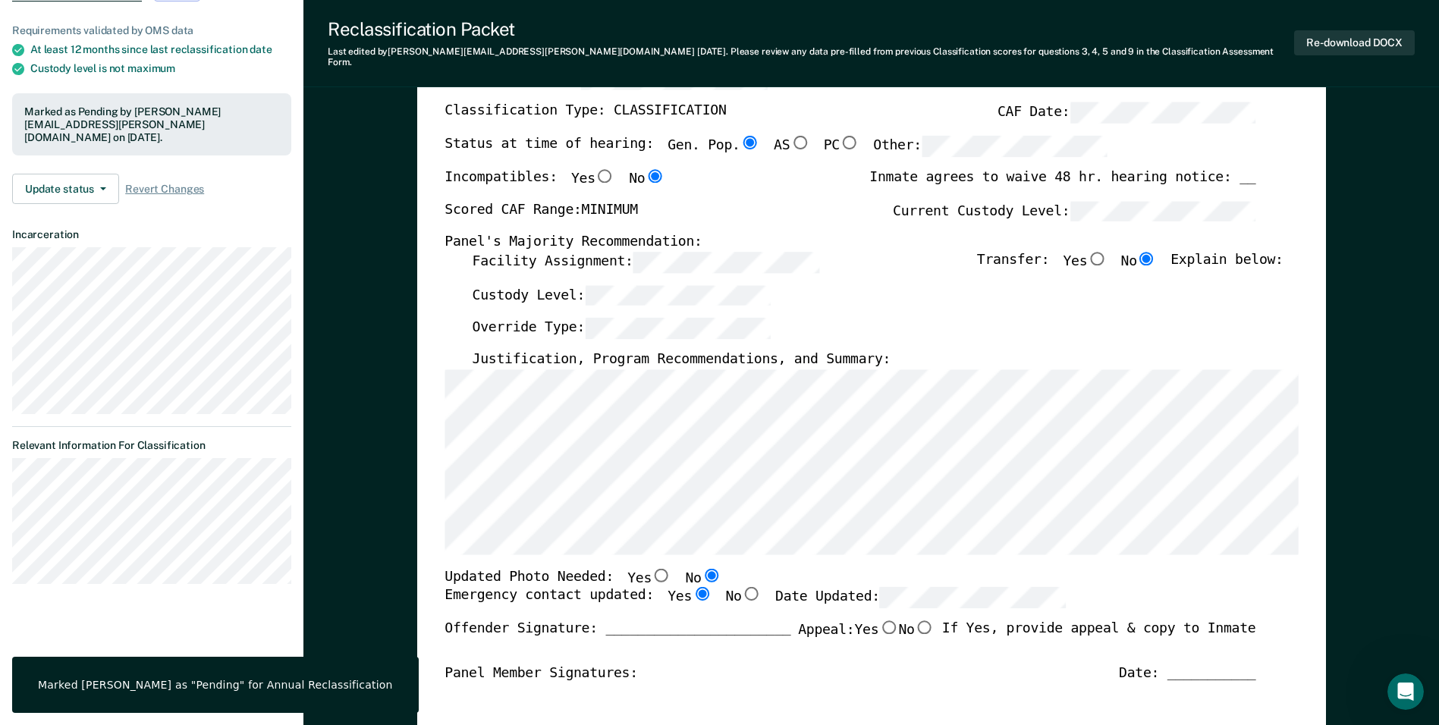
scroll to position [0, 0]
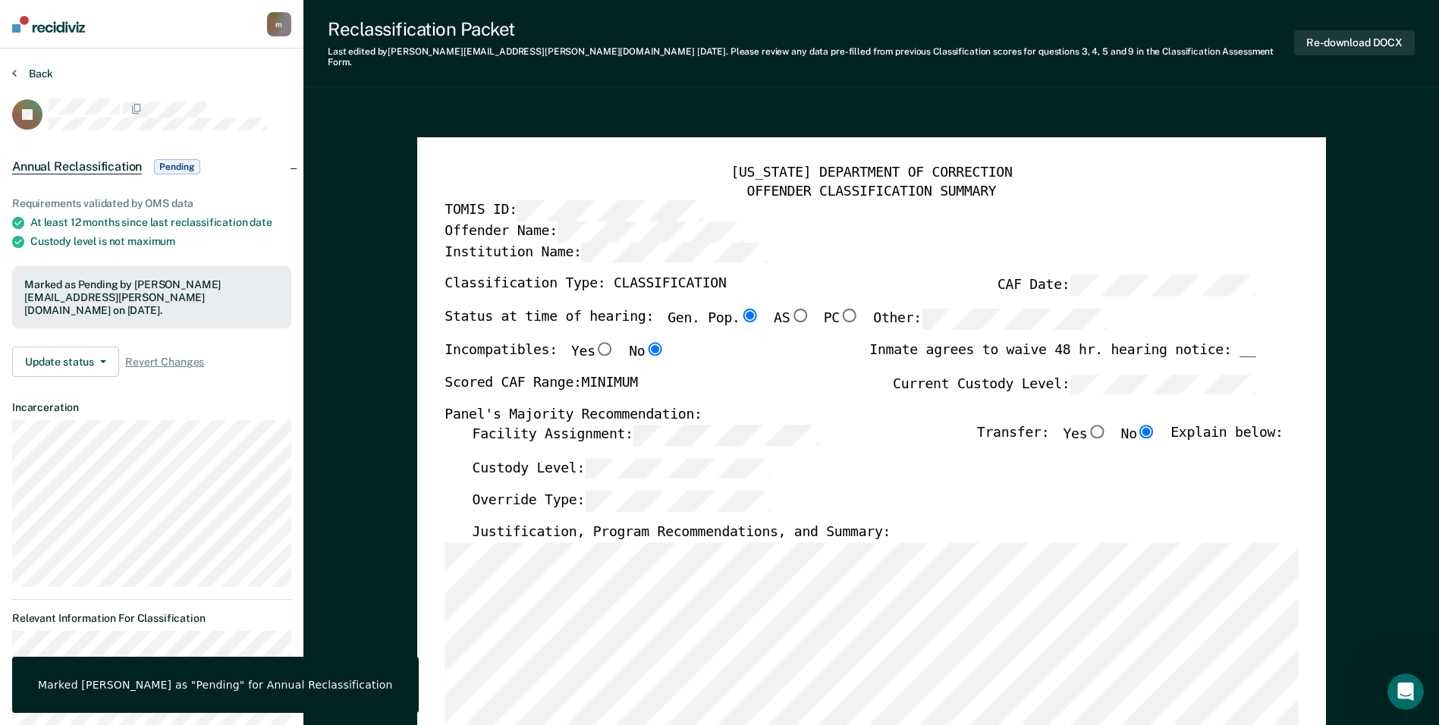
click at [39, 73] on button "Back" at bounding box center [32, 74] width 41 height 14
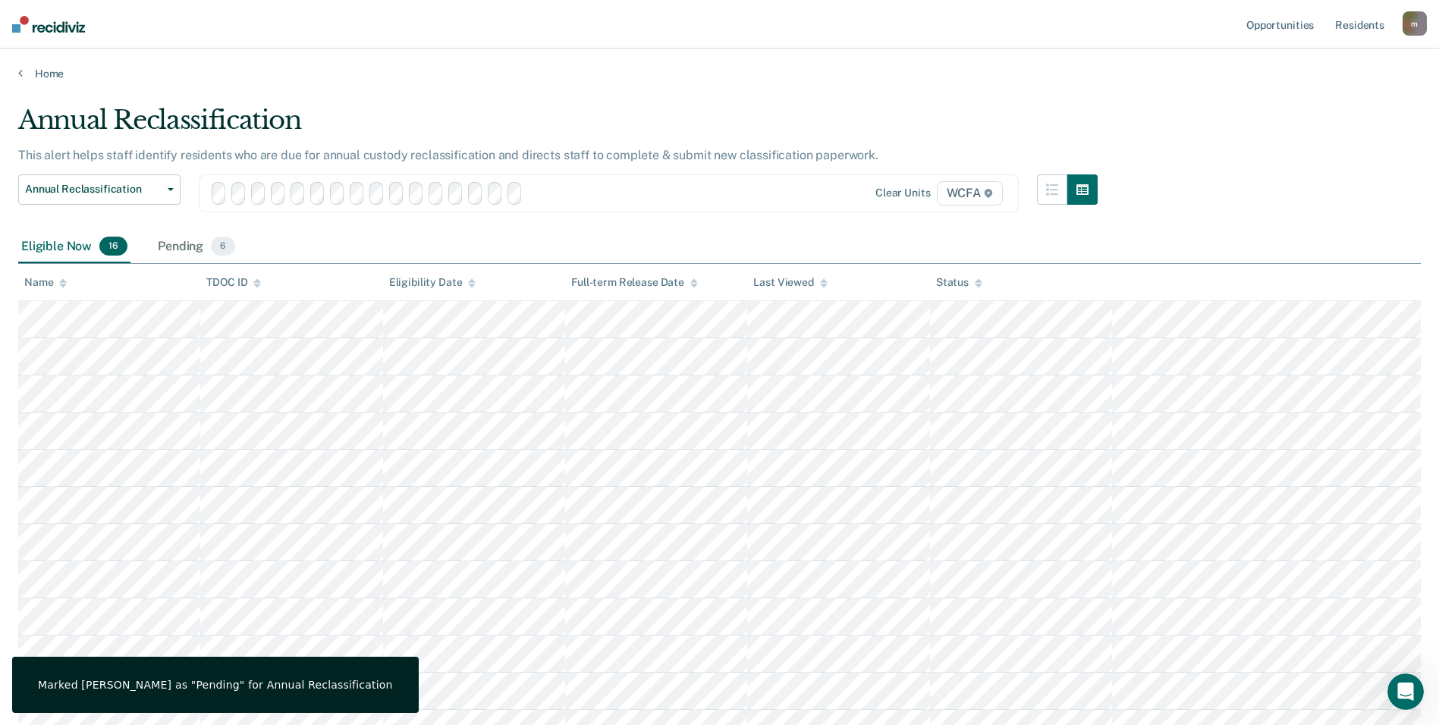
scroll to position [365, 0]
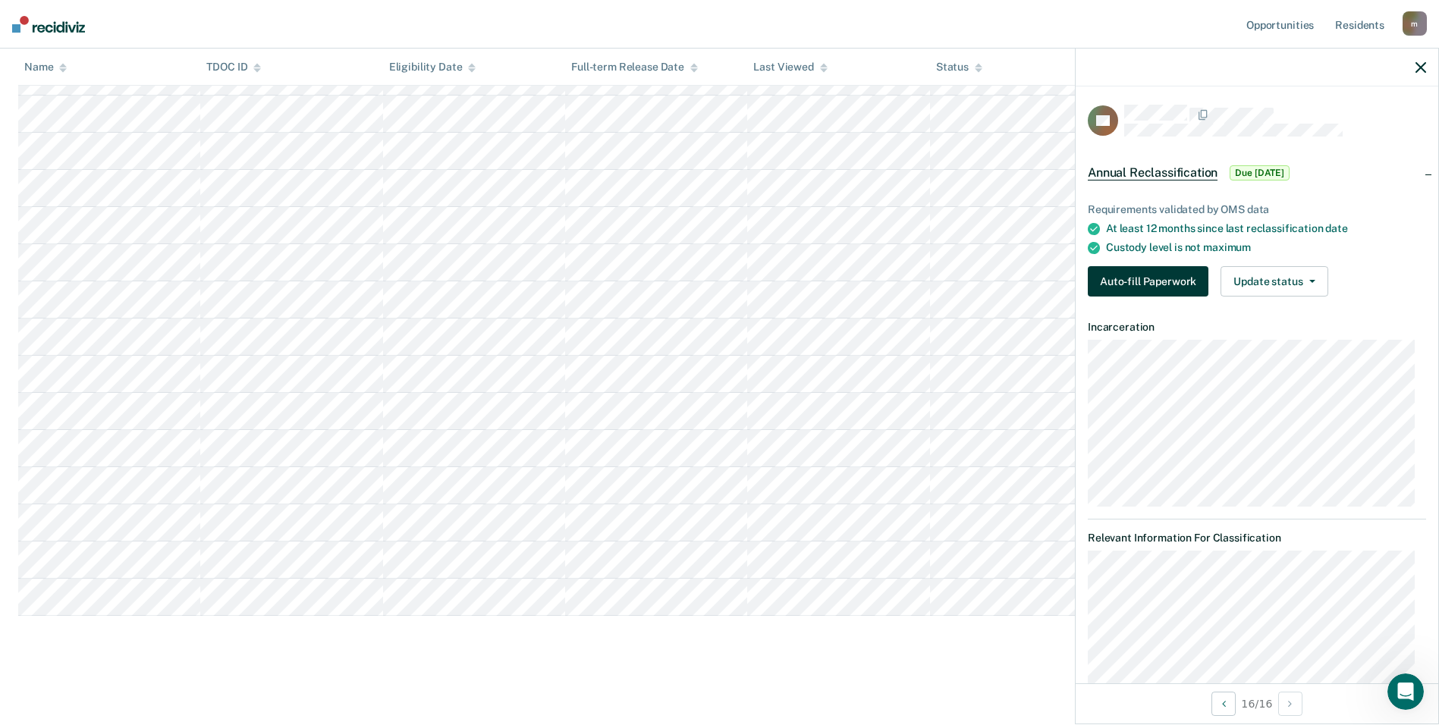
click at [1153, 282] on button "Auto-fill Paperwork" at bounding box center [1147, 281] width 121 height 30
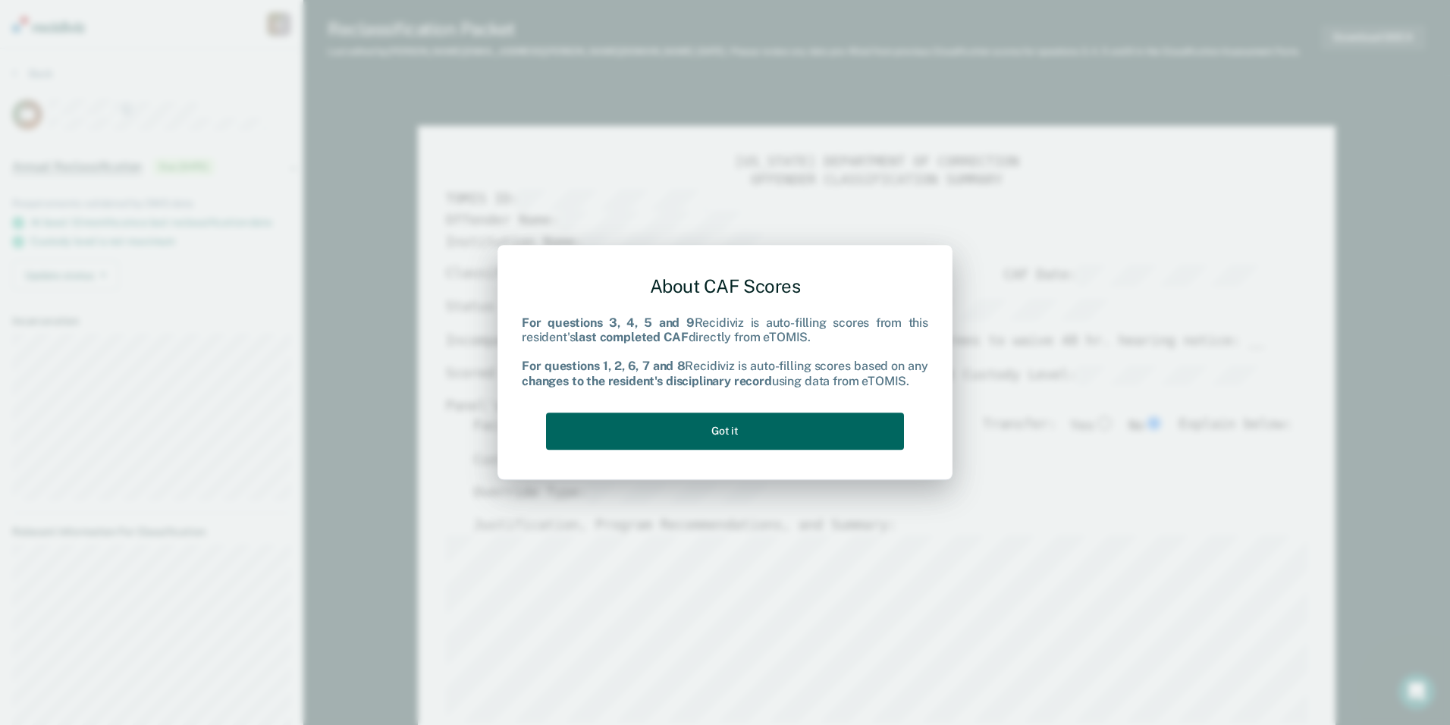
click at [607, 432] on button "Got it" at bounding box center [725, 431] width 358 height 37
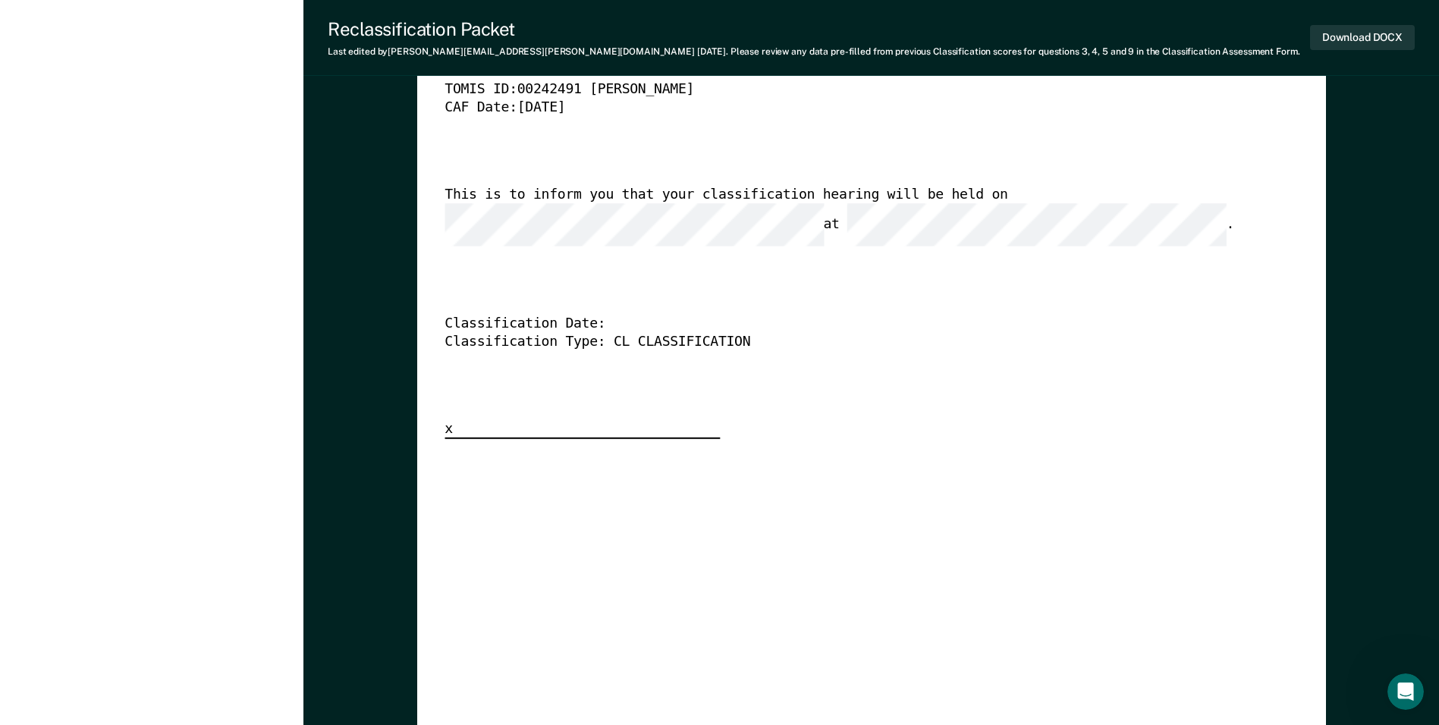
scroll to position [3640, 0]
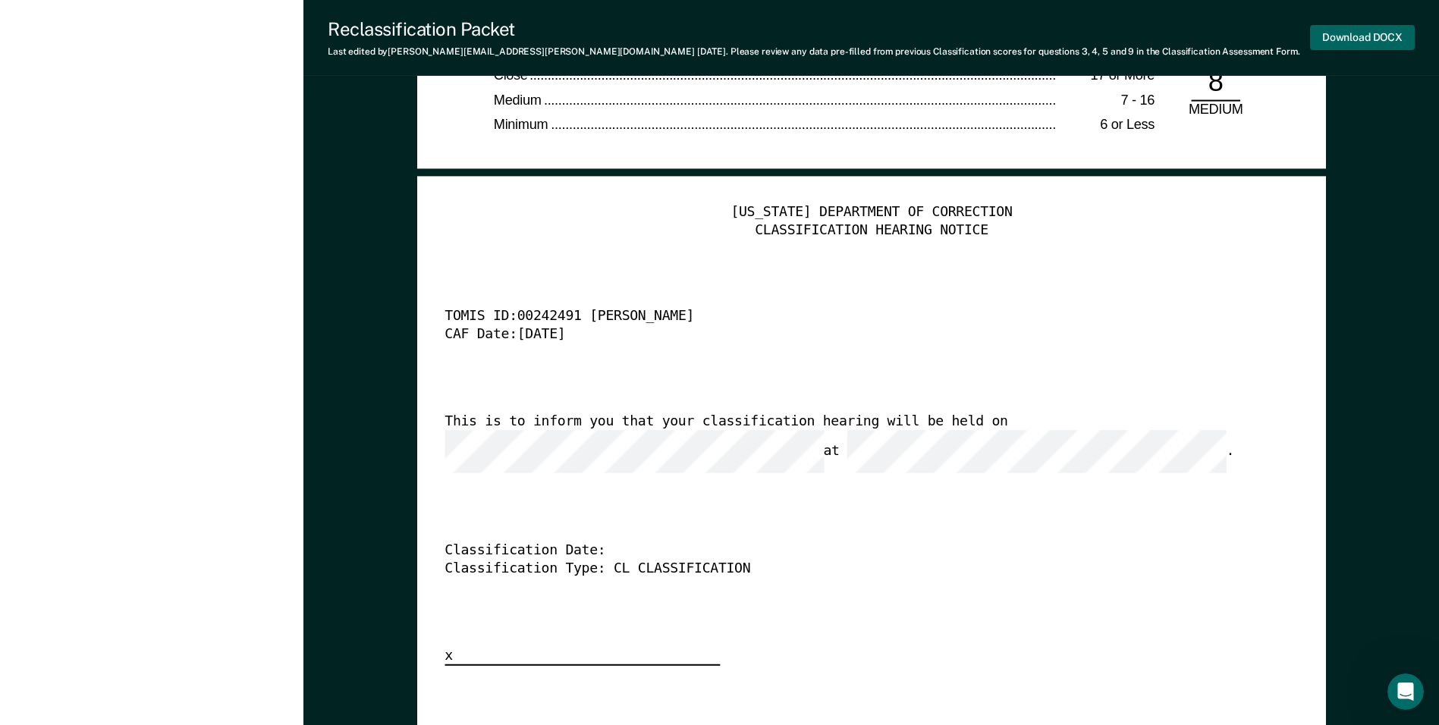
click at [1363, 36] on button "Download DOCX" at bounding box center [1362, 37] width 105 height 25
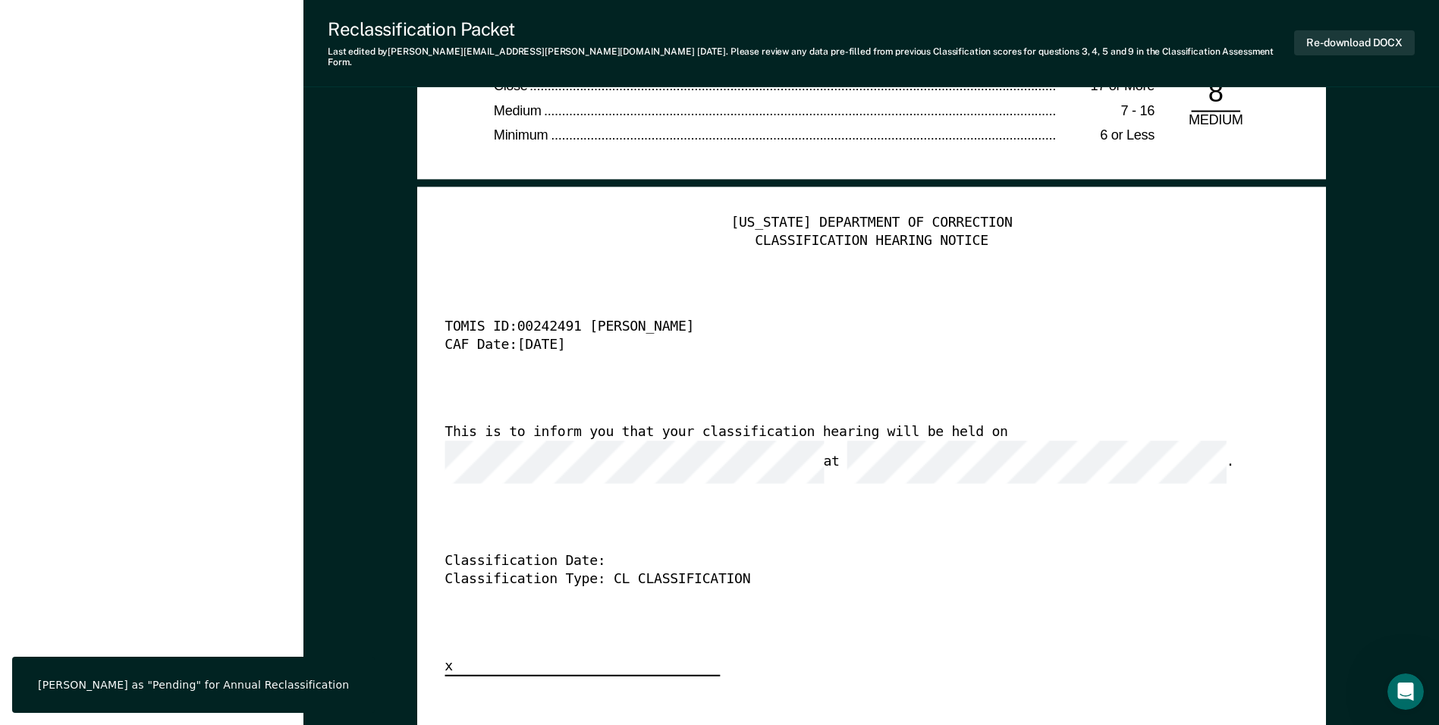
scroll to position [0, 0]
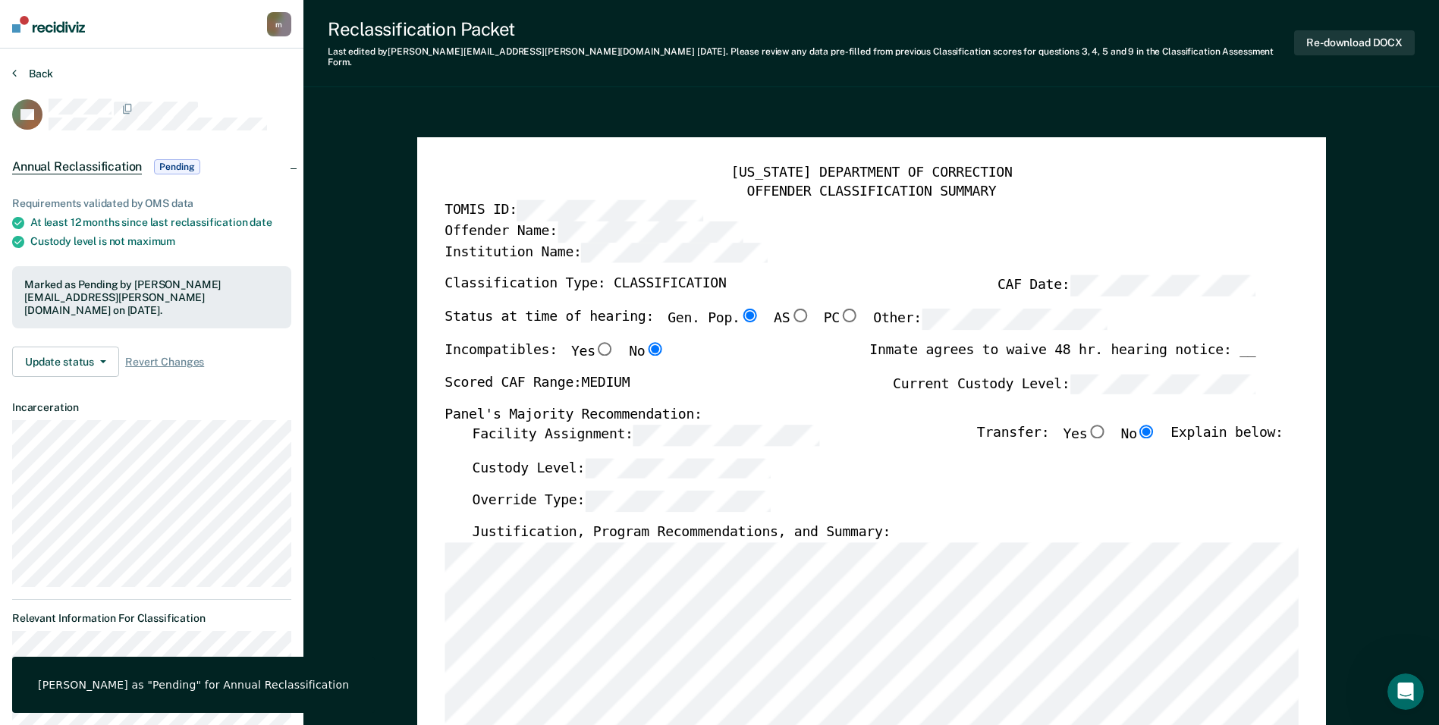
click at [29, 73] on button "Back" at bounding box center [32, 74] width 41 height 14
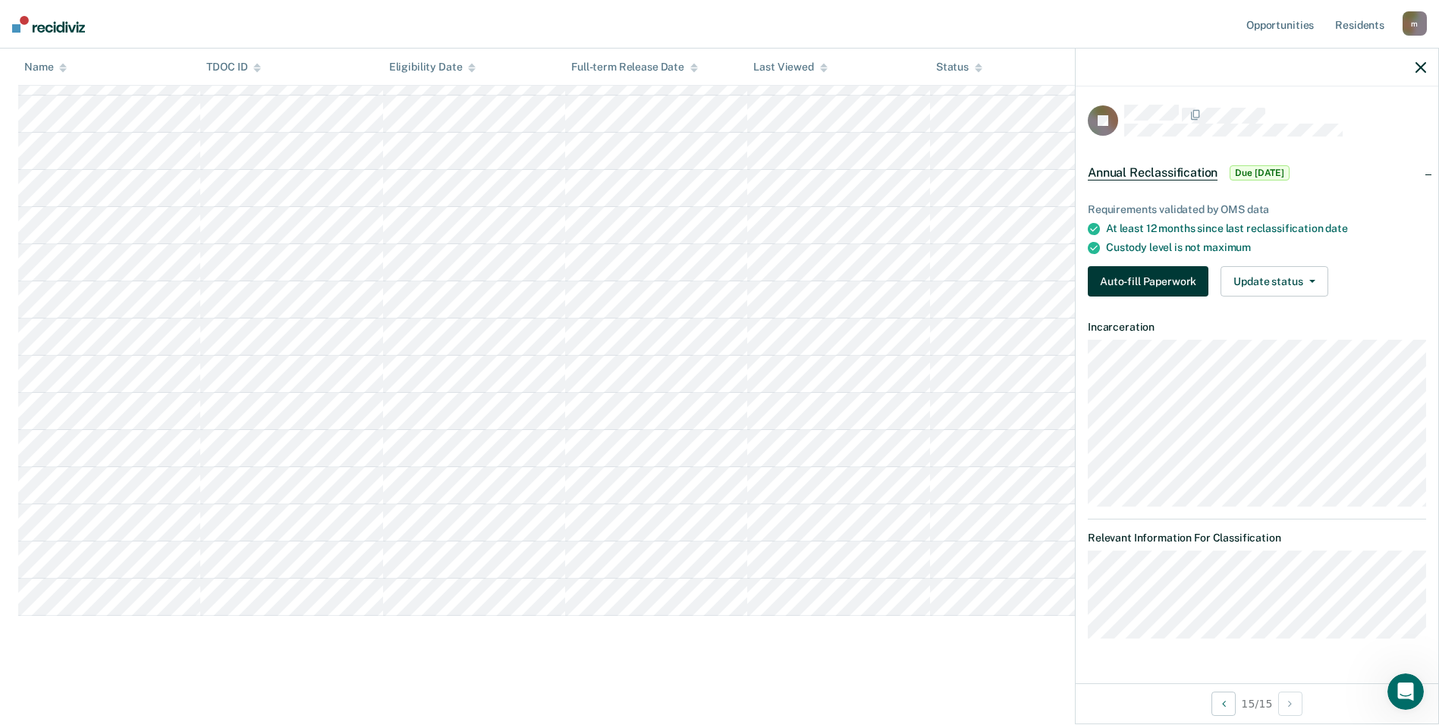
click at [1138, 279] on button "Auto-fill Paperwork" at bounding box center [1147, 281] width 121 height 30
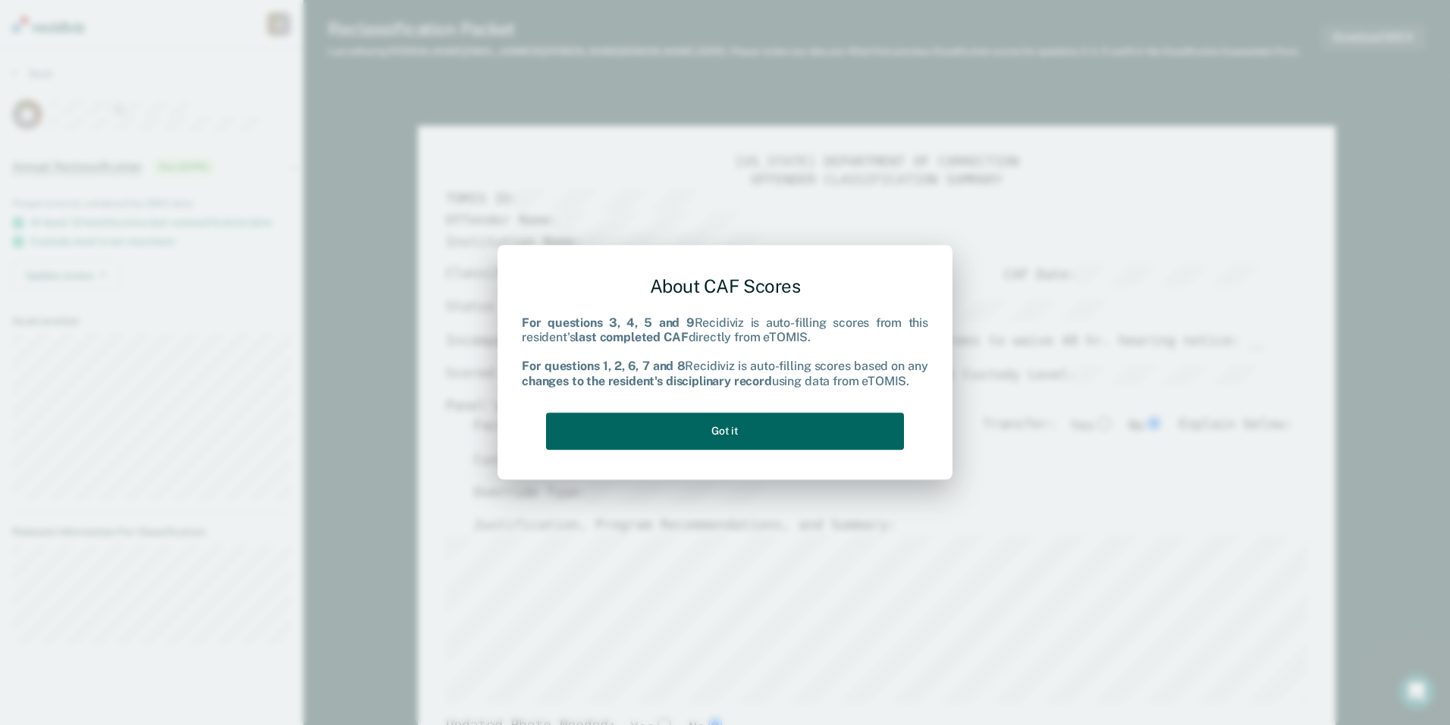
click at [796, 431] on button "Got it" at bounding box center [725, 431] width 358 height 37
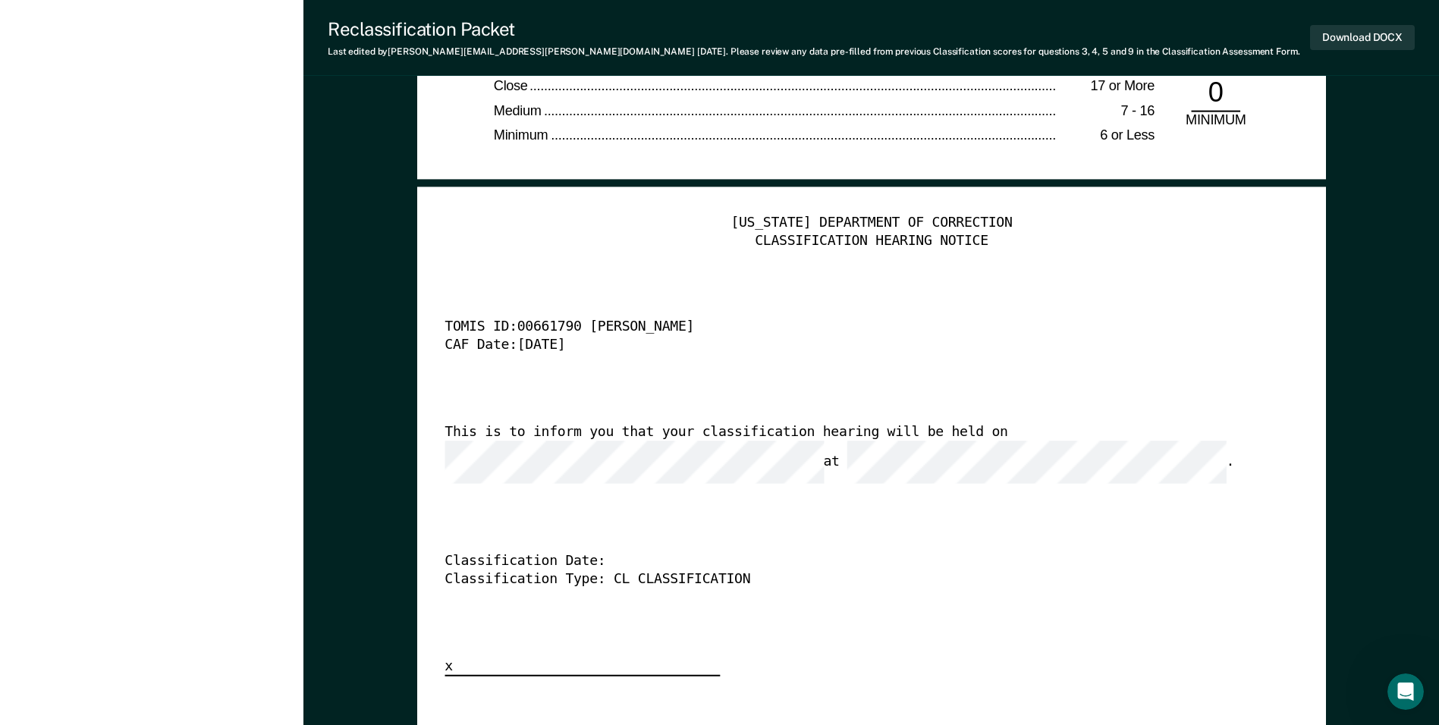
scroll to position [3607, 0]
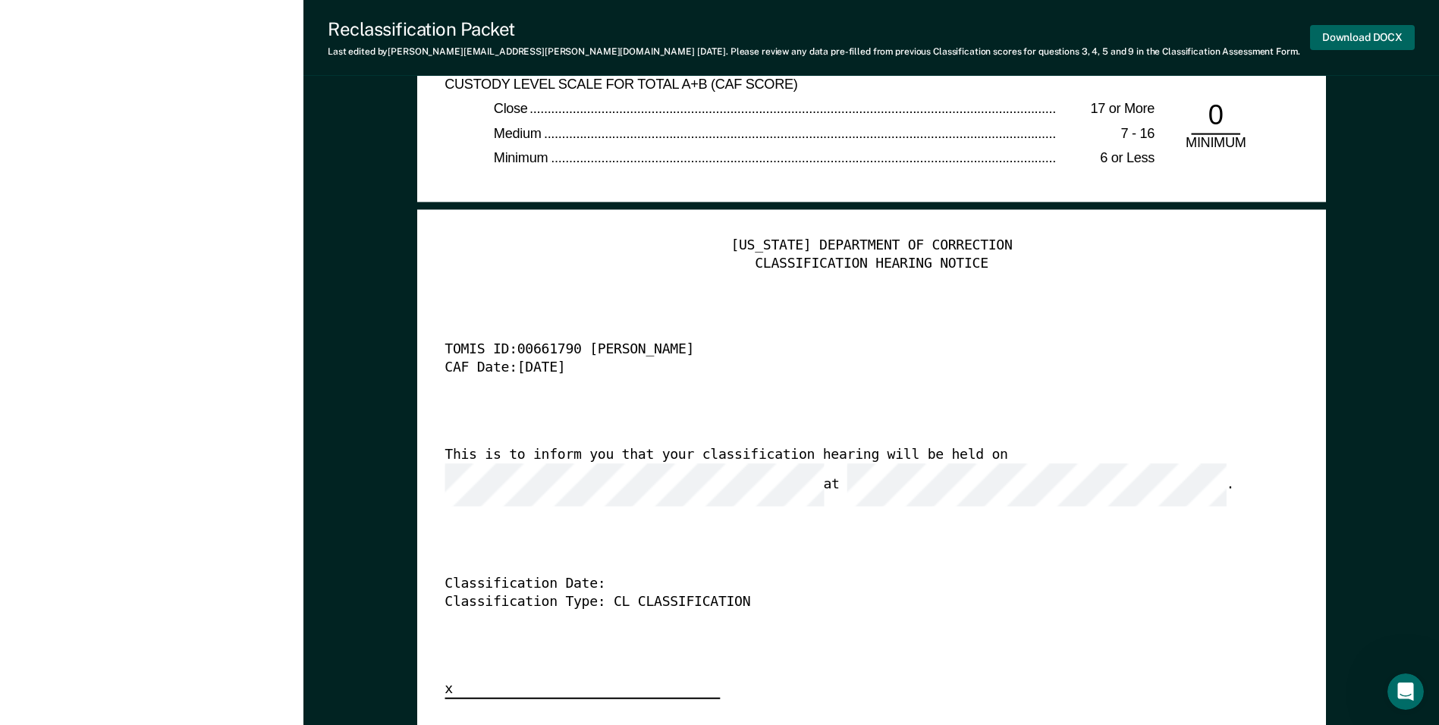
click at [1365, 39] on button "Download DOCX" at bounding box center [1362, 37] width 105 height 25
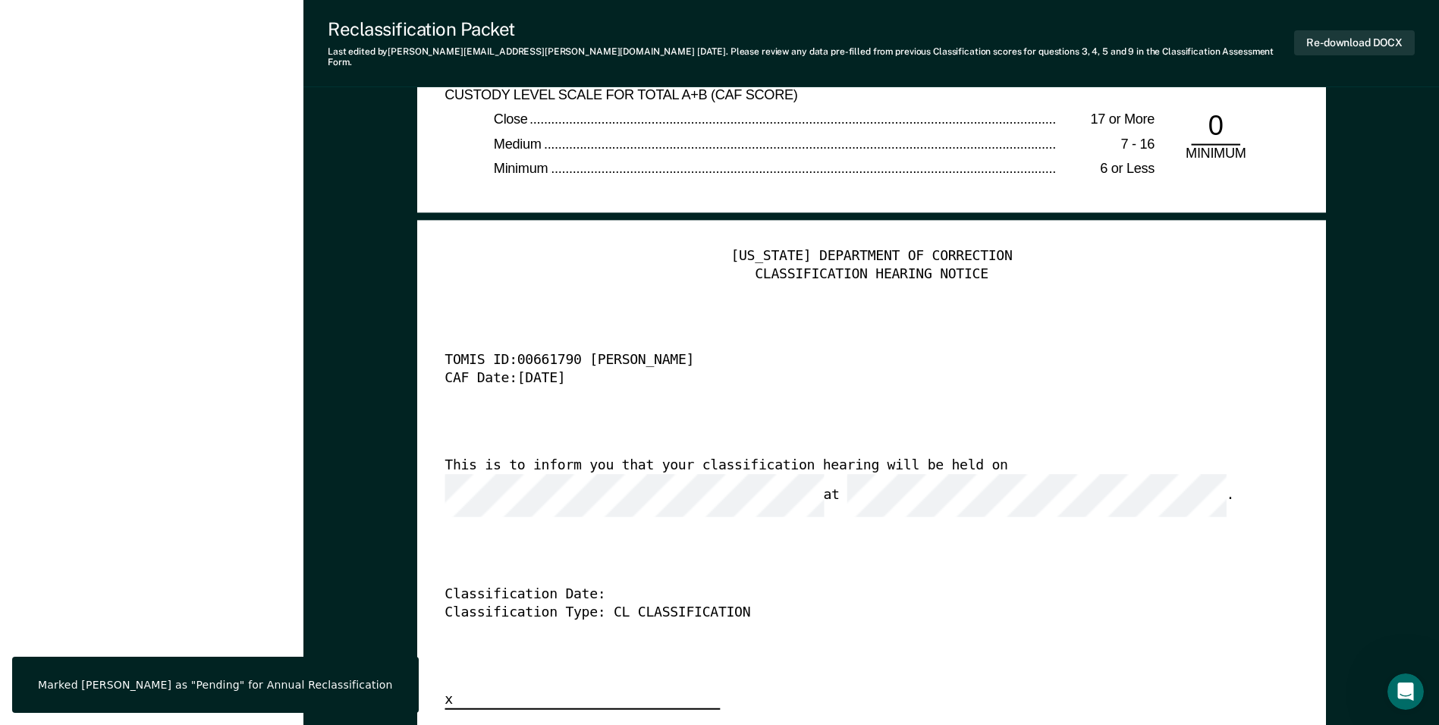
scroll to position [0, 0]
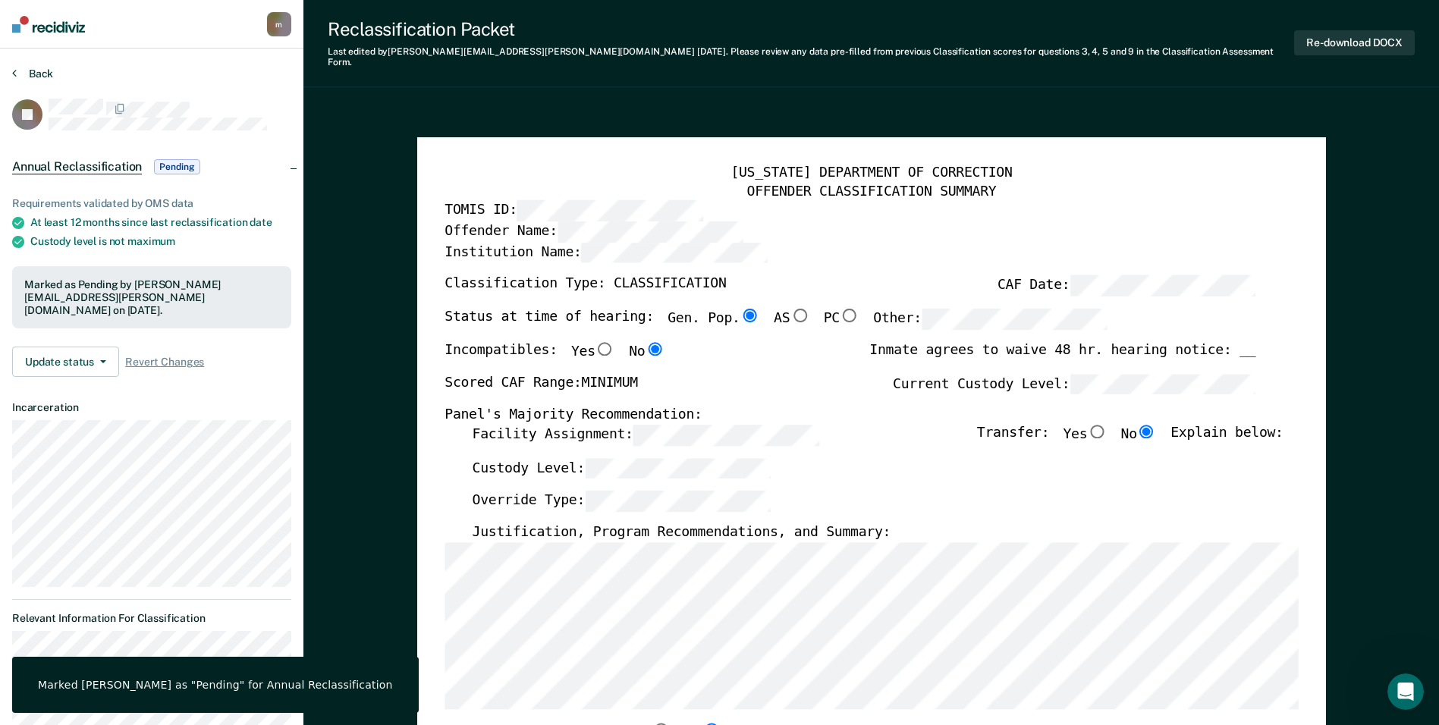
click at [32, 74] on button "Back" at bounding box center [32, 74] width 41 height 14
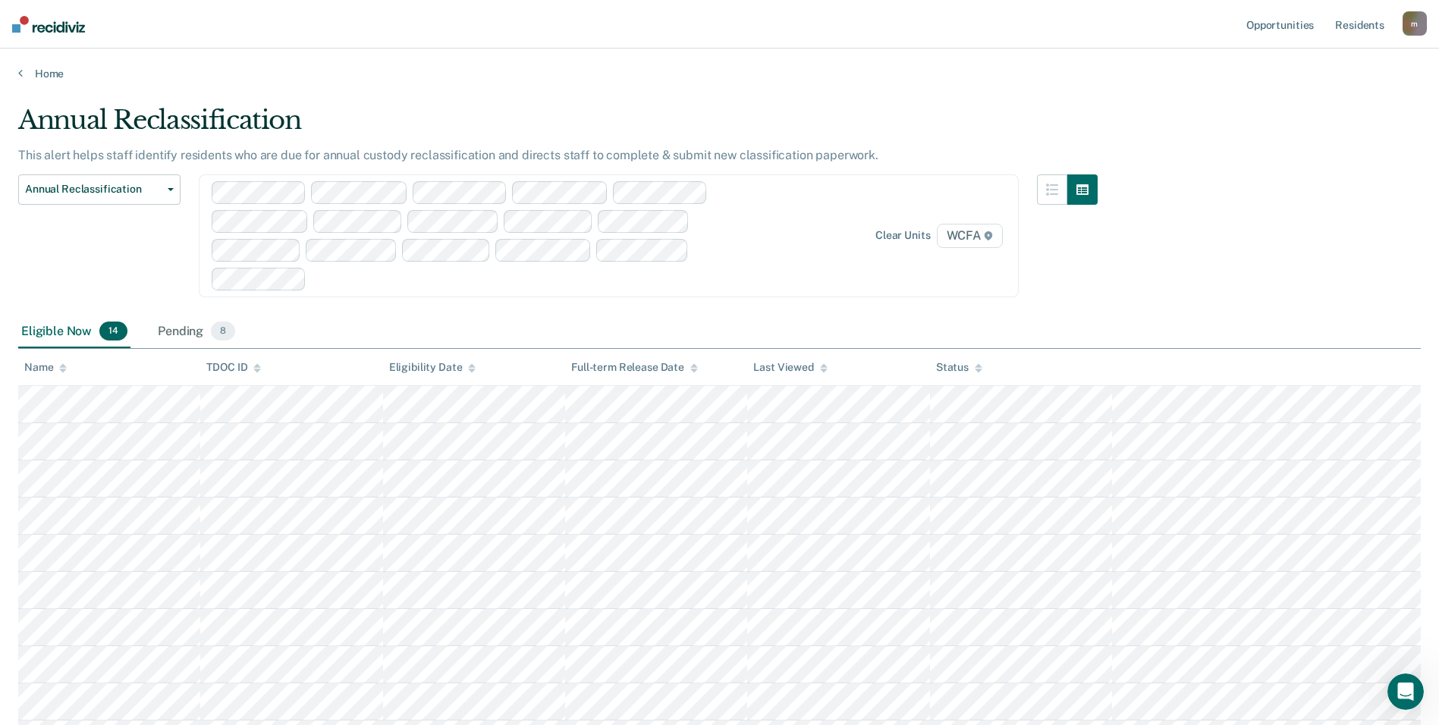
scroll to position [290, 0]
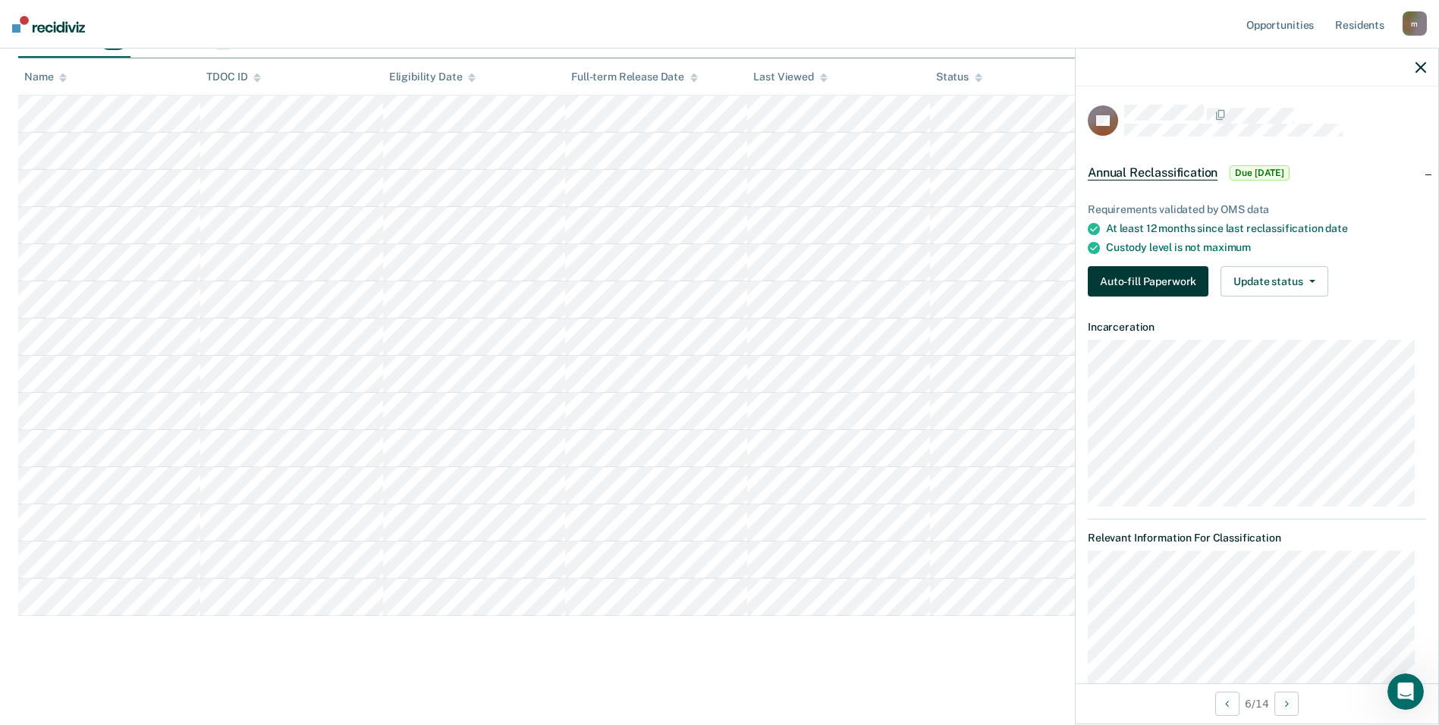
click at [1160, 279] on button "Auto-fill Paperwork" at bounding box center [1147, 281] width 121 height 30
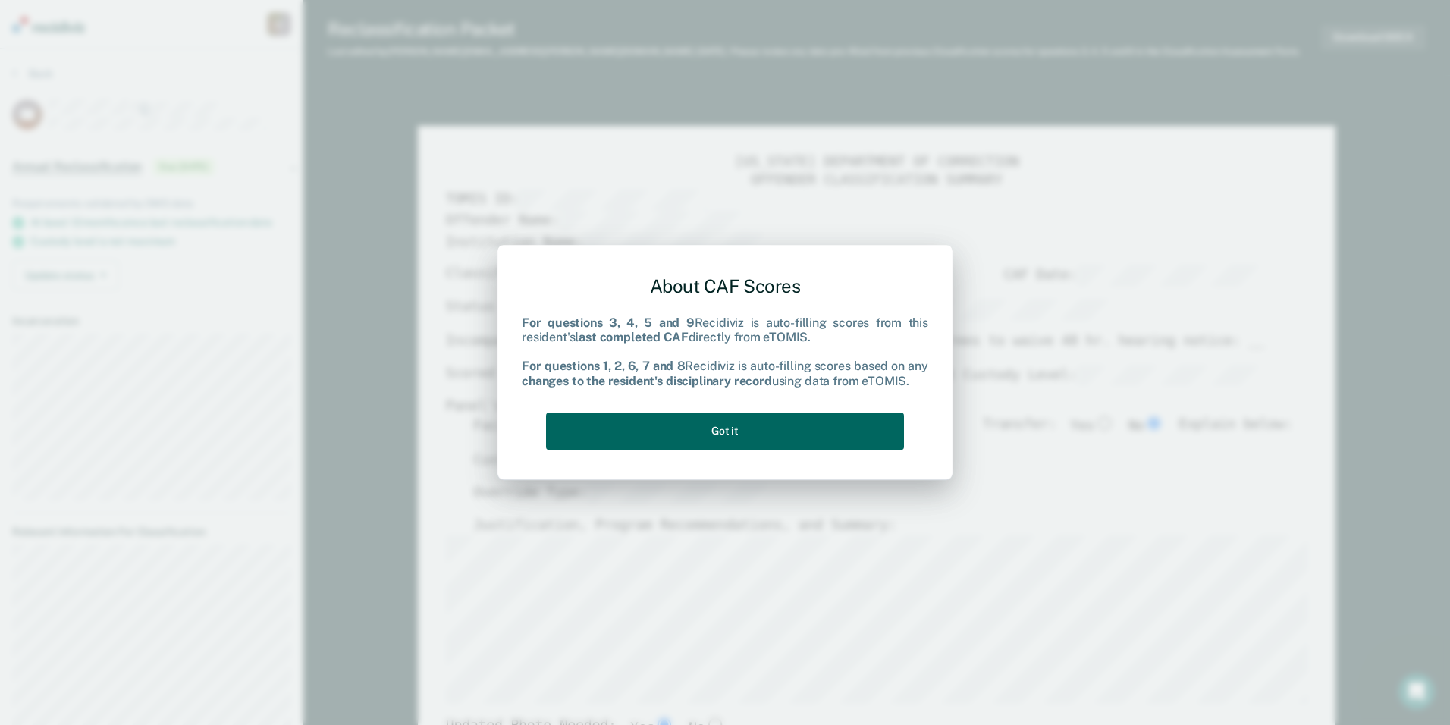
click at [646, 435] on button "Got it" at bounding box center [725, 431] width 358 height 37
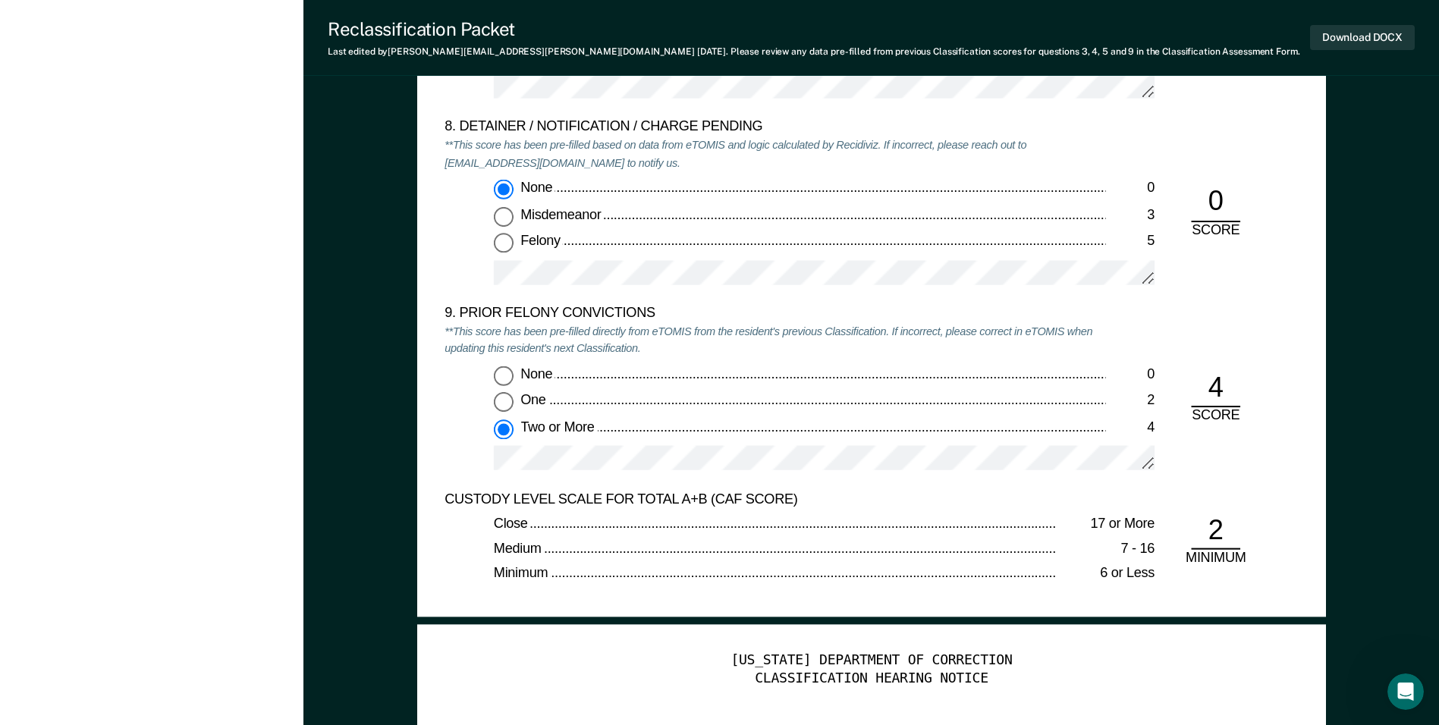
scroll to position [3488, 0]
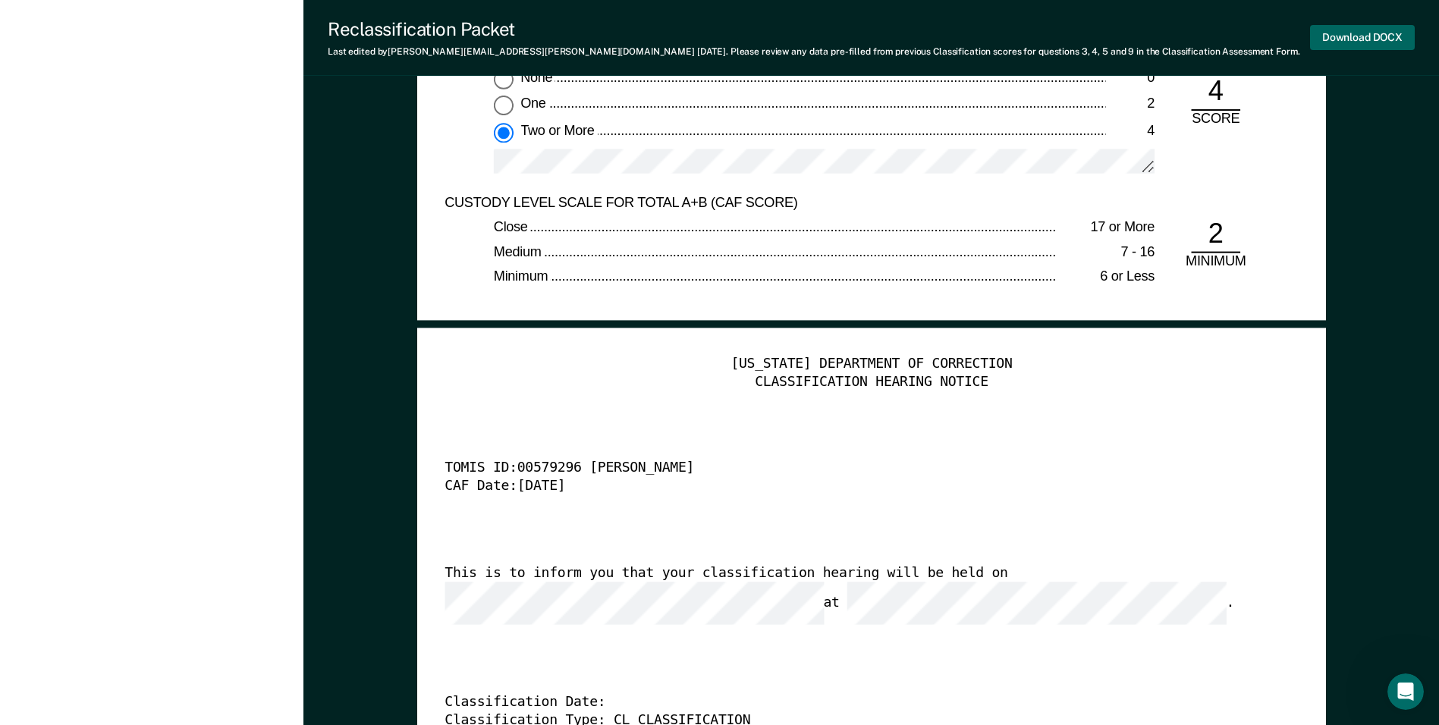
click at [1351, 36] on button "Download DOCX" at bounding box center [1362, 37] width 105 height 25
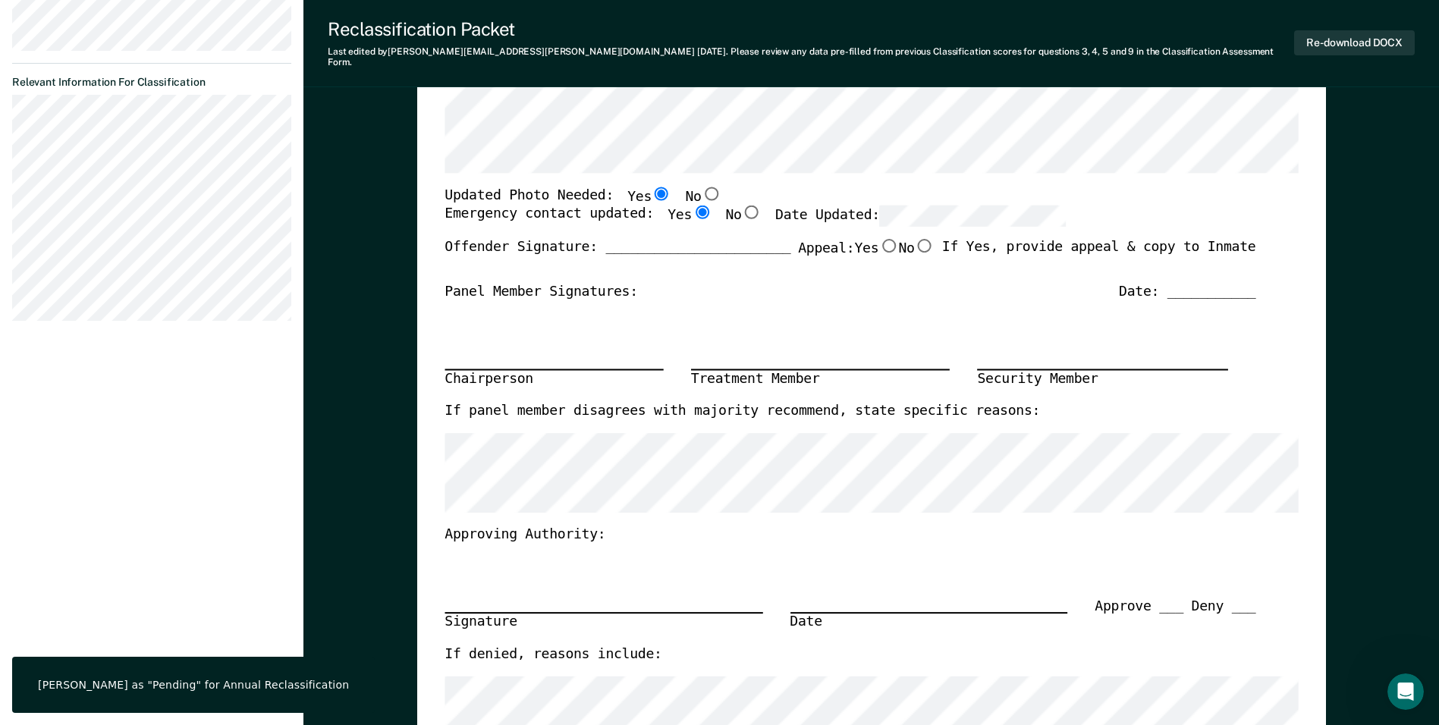
scroll to position [0, 0]
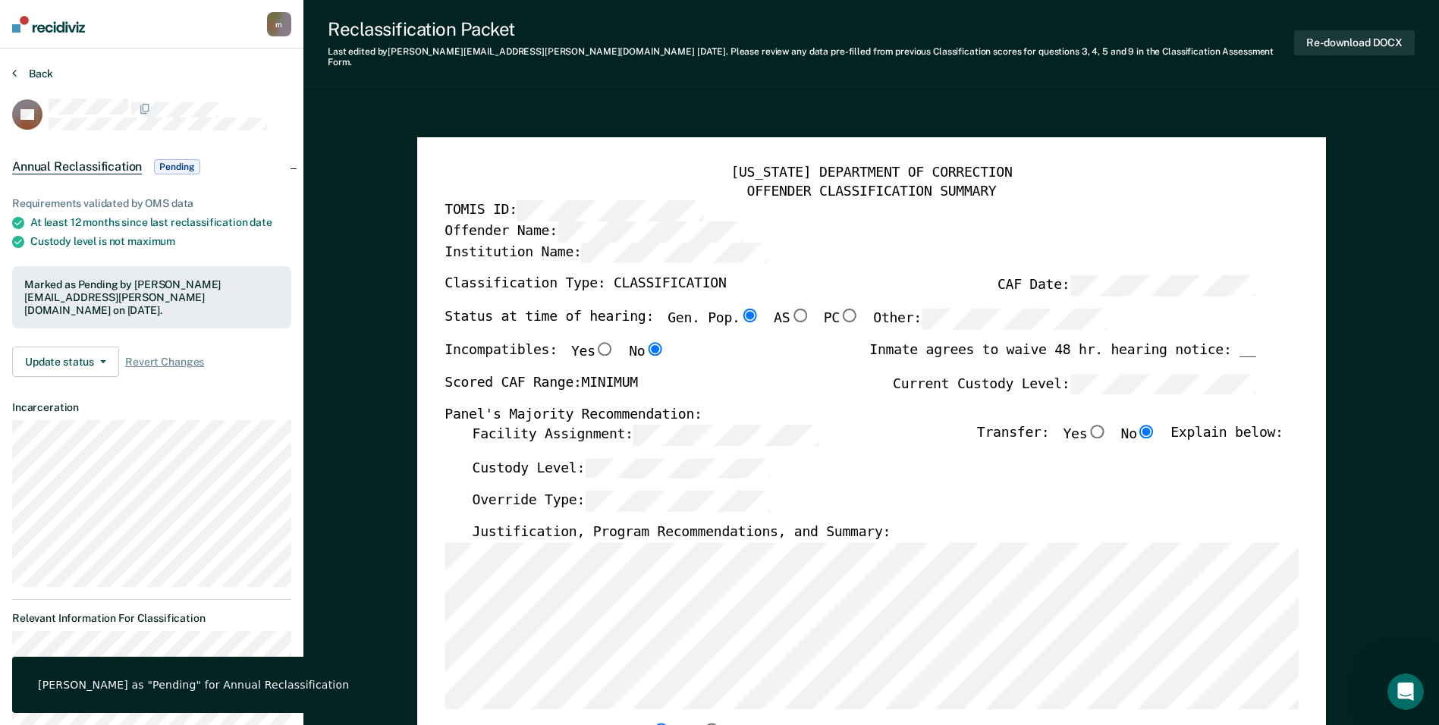
click at [45, 73] on button "Back" at bounding box center [32, 74] width 41 height 14
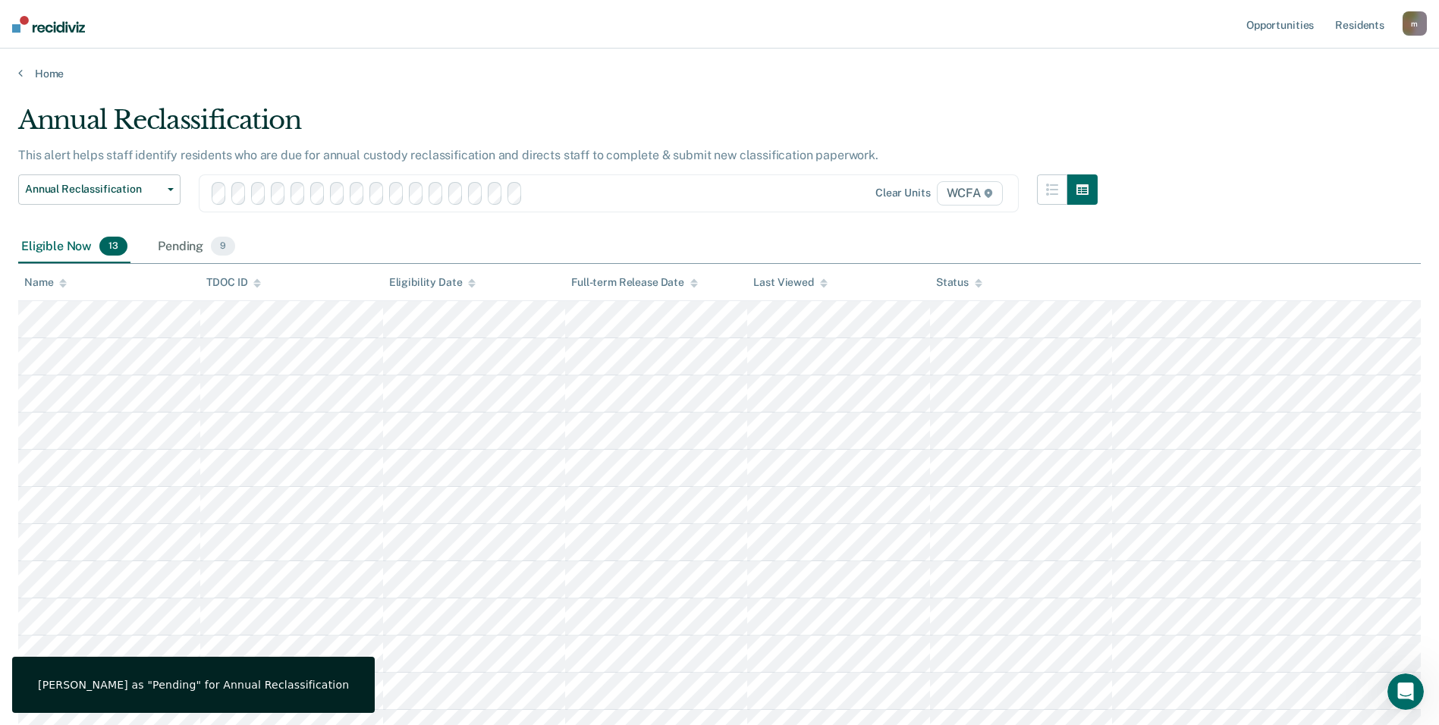
scroll to position [253, 0]
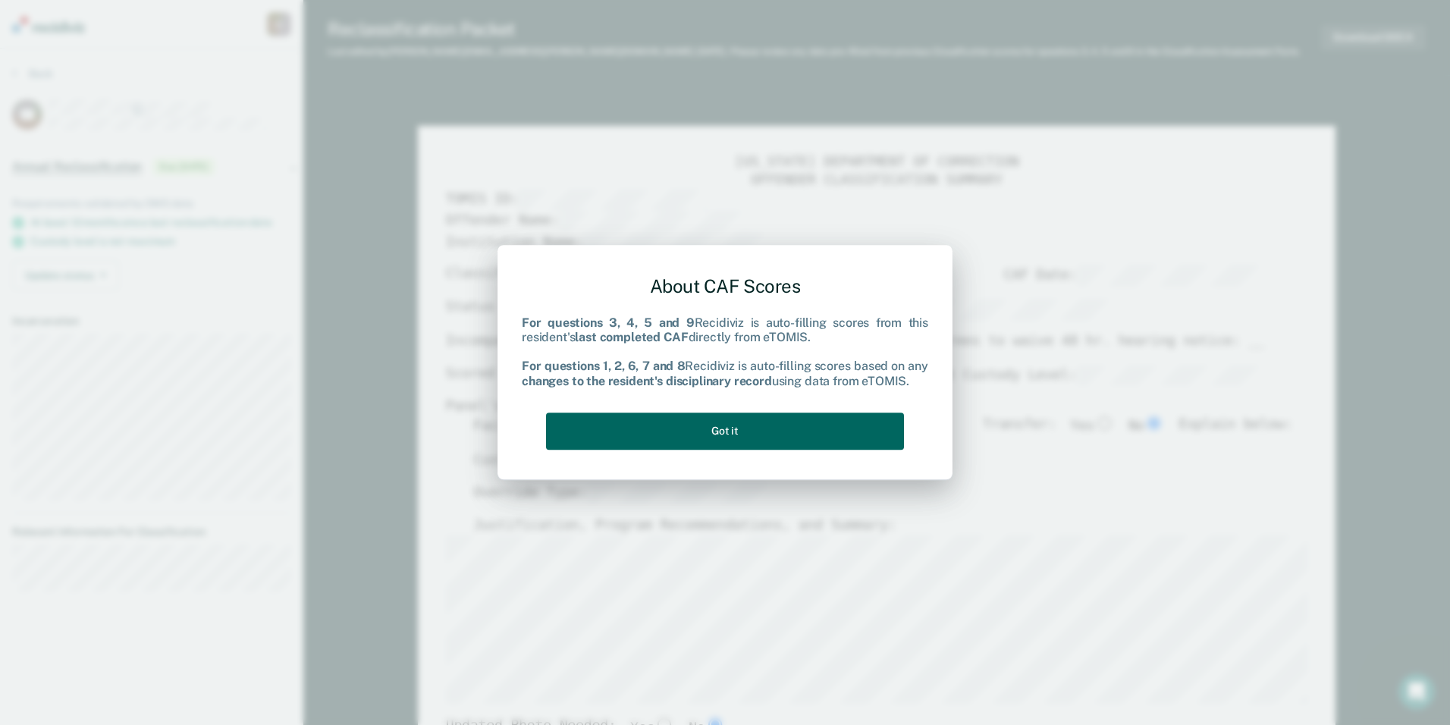
click at [729, 425] on button "Got it" at bounding box center [725, 431] width 358 height 37
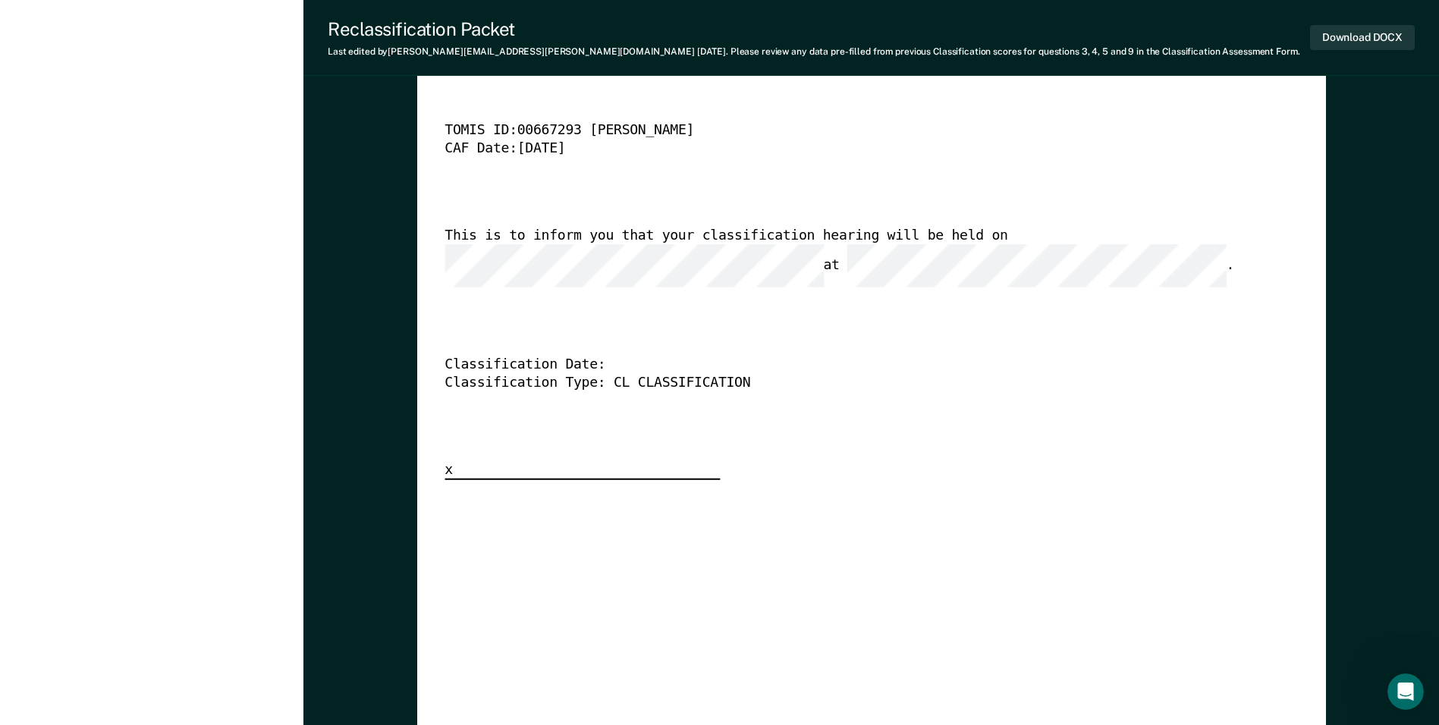
scroll to position [3786, 0]
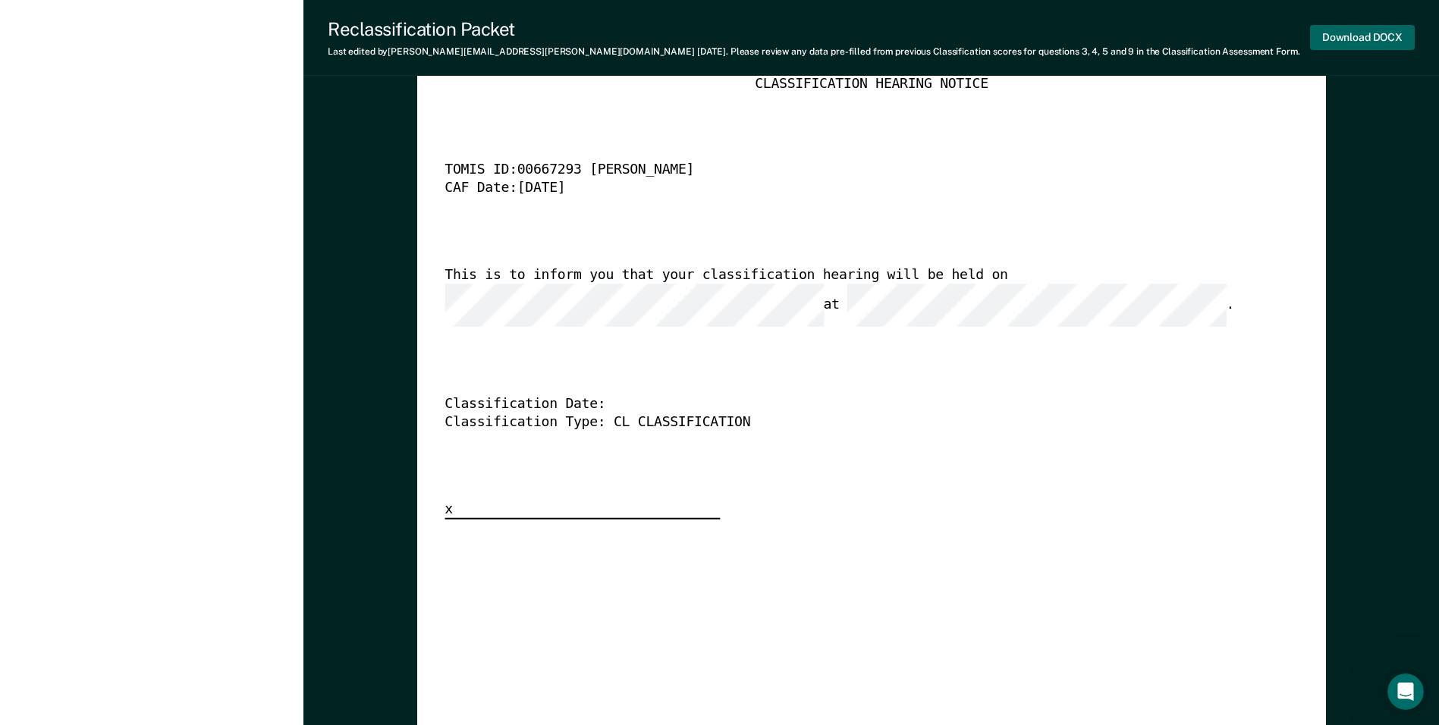
click at [1363, 38] on button "Download DOCX" at bounding box center [1362, 37] width 105 height 25
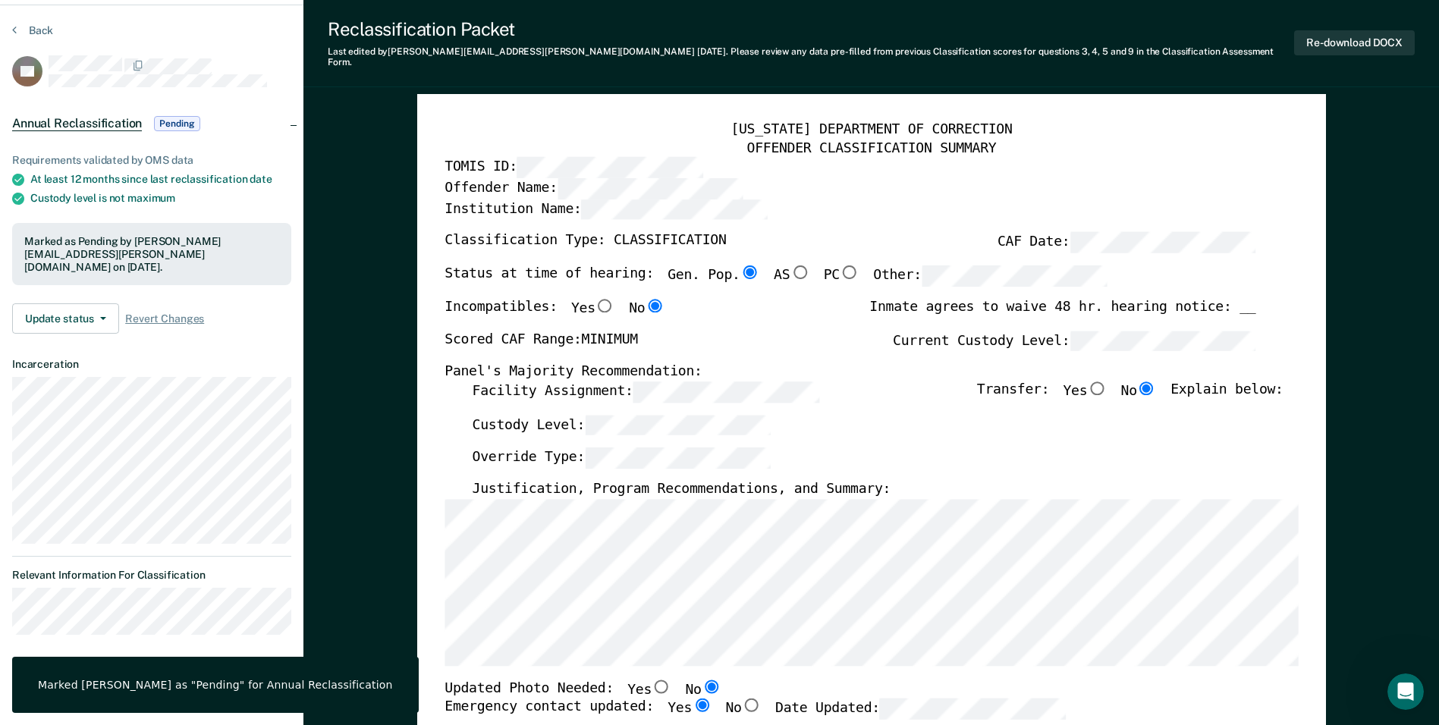
scroll to position [0, 0]
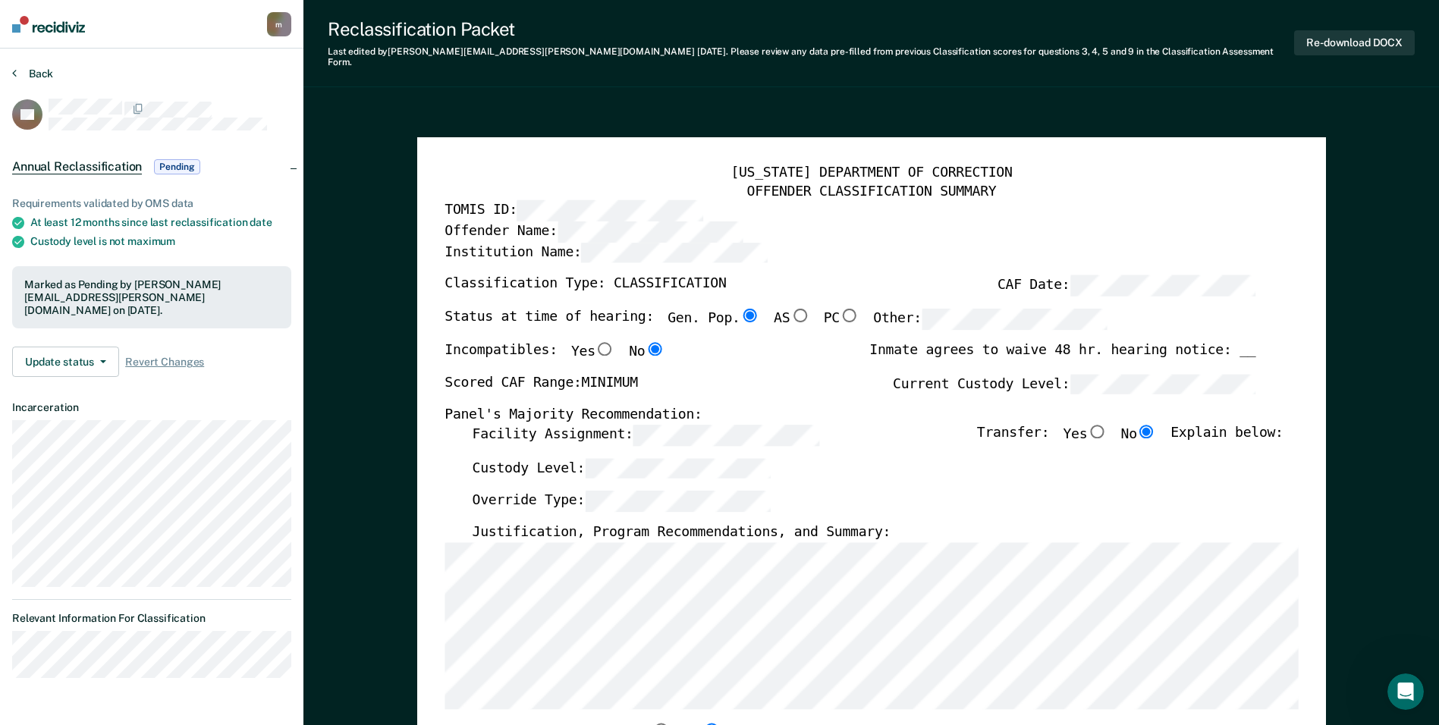
click at [30, 71] on button "Back" at bounding box center [32, 74] width 41 height 14
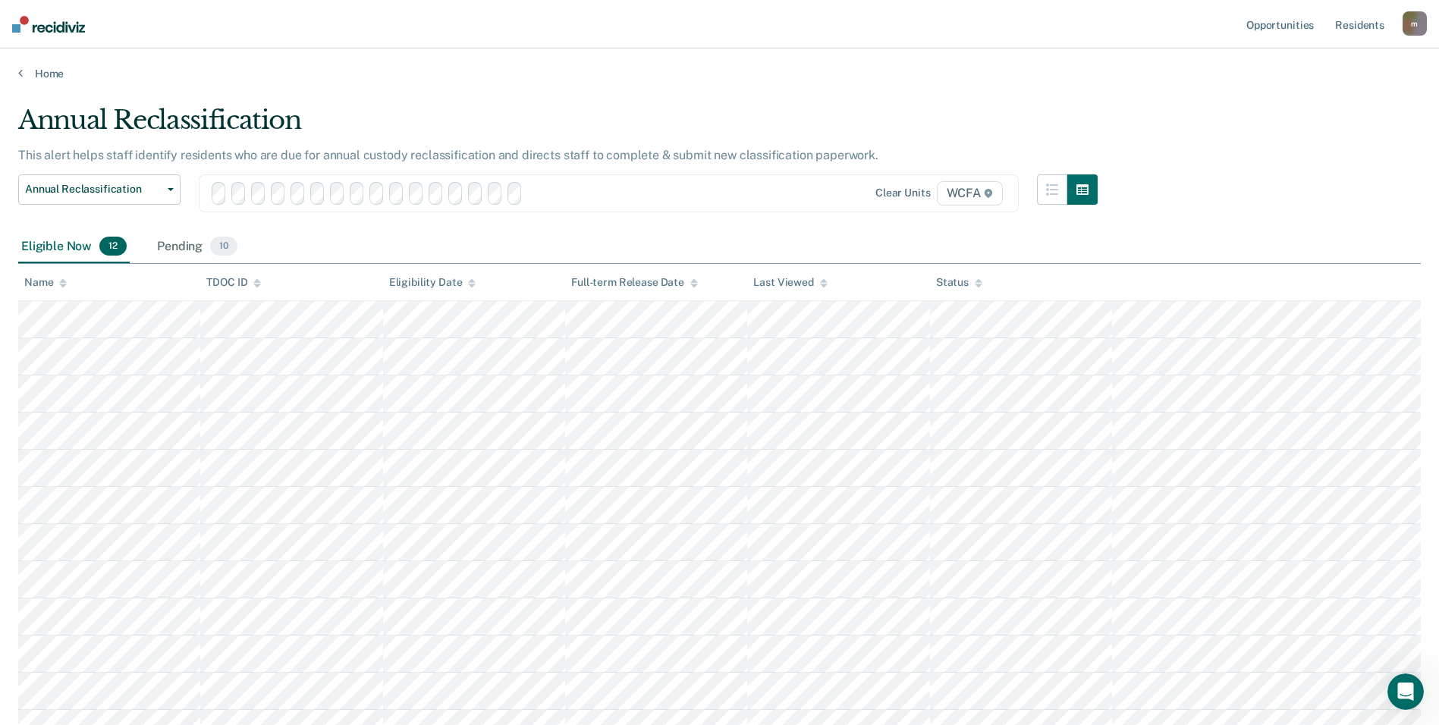
scroll to position [216, 0]
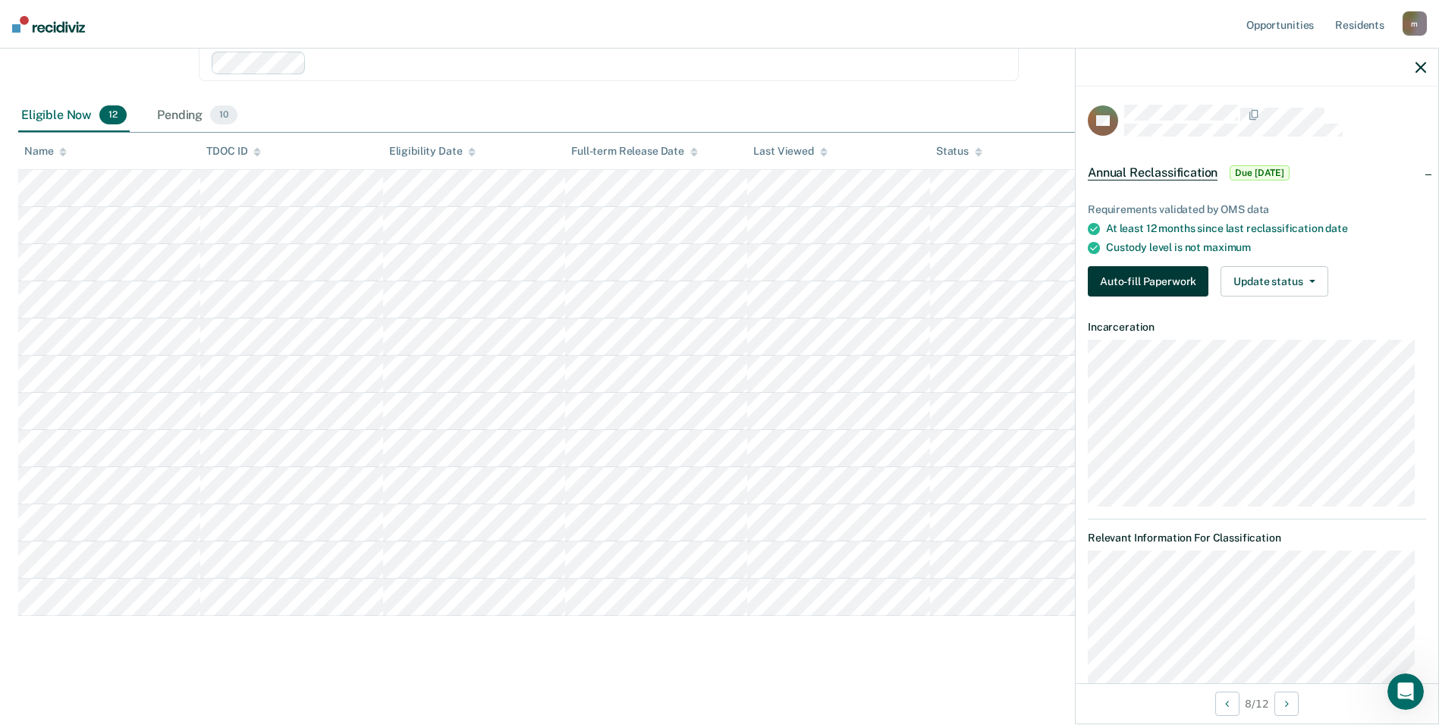
click at [1124, 283] on button "Auto-fill Paperwork" at bounding box center [1147, 281] width 121 height 30
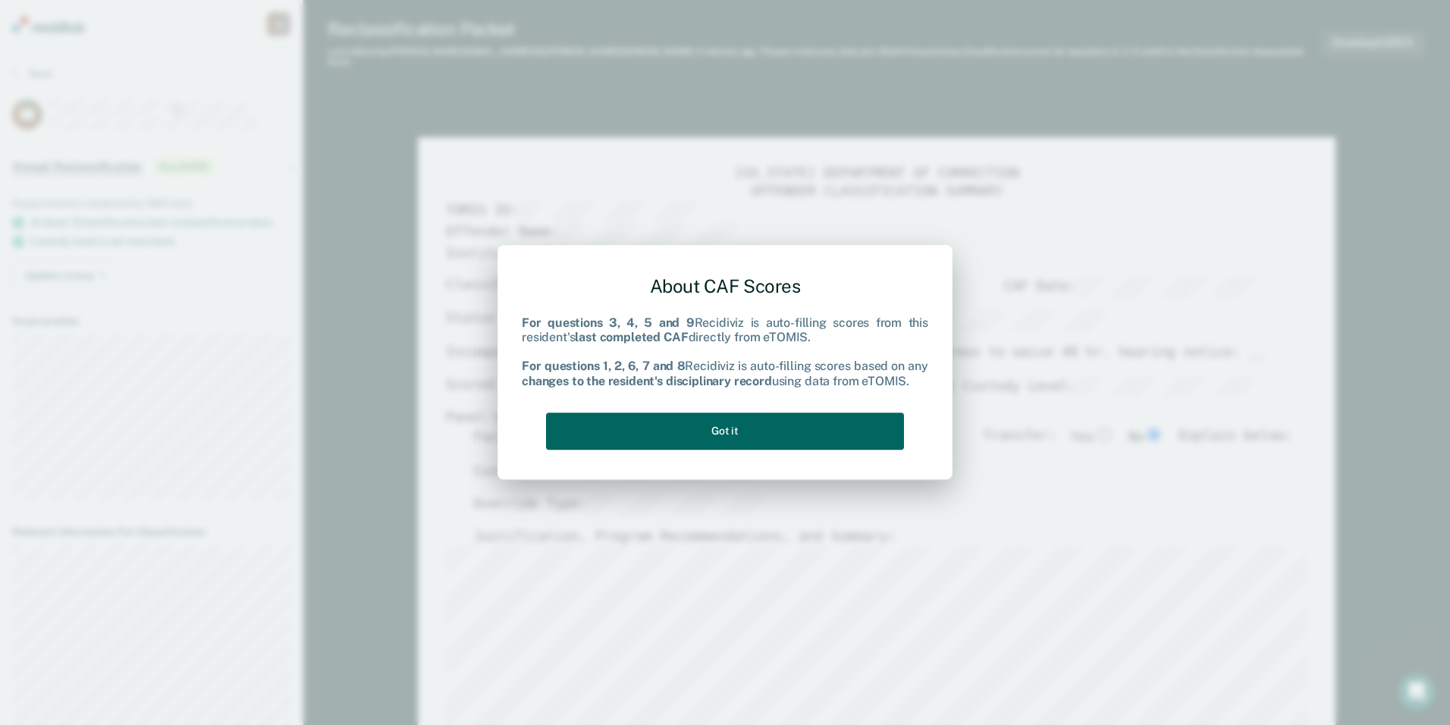
drag, startPoint x: 687, startPoint y: 432, endPoint x: 691, endPoint y: 444, distance: 12.0
click at [687, 431] on button "Got it" at bounding box center [725, 431] width 358 height 37
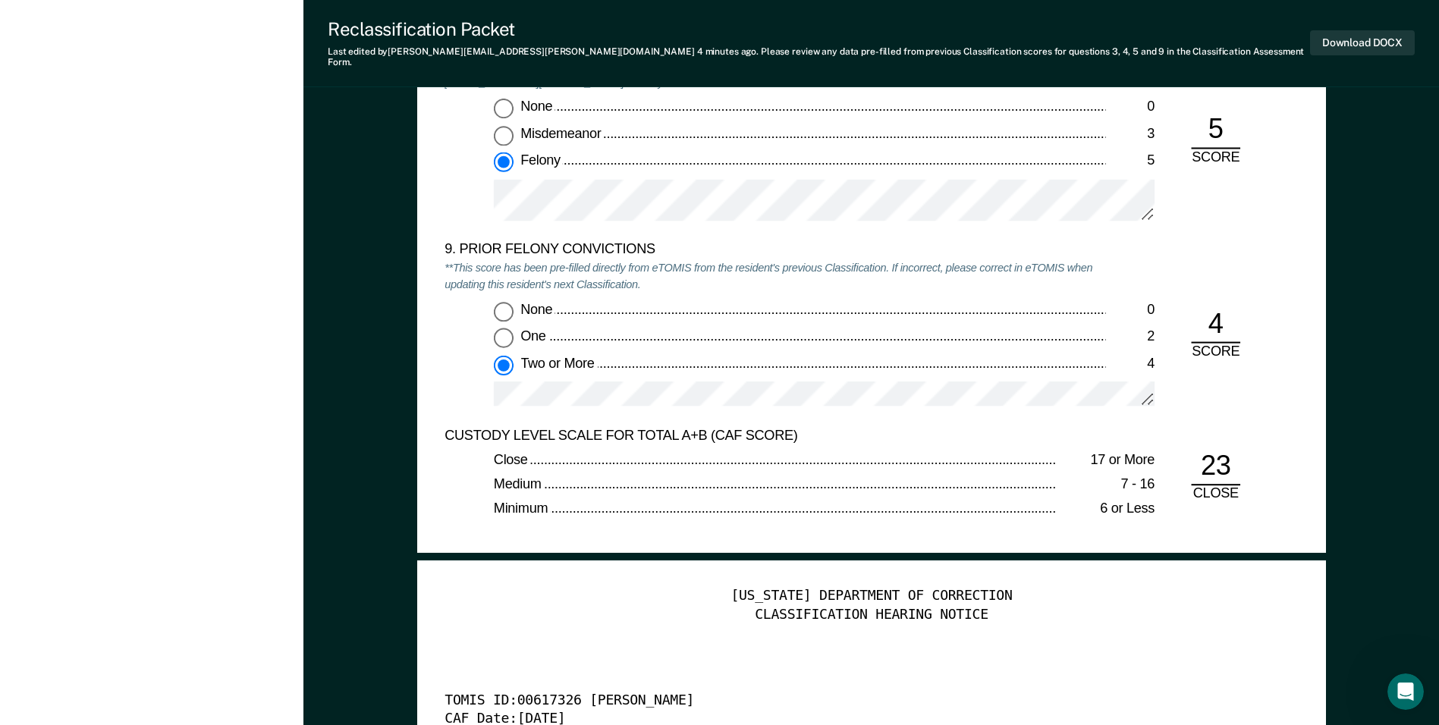
scroll to position [3564, 0]
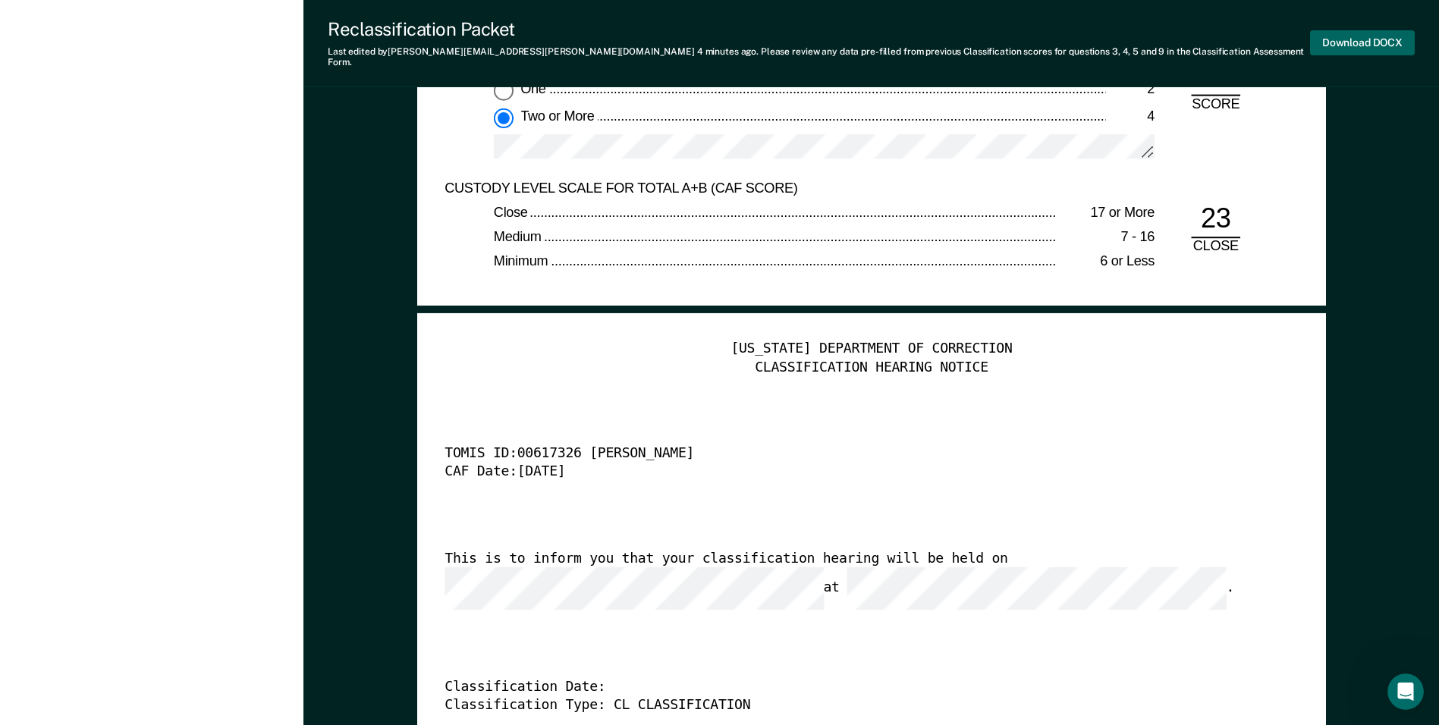
click at [1357, 42] on button "Download DOCX" at bounding box center [1362, 42] width 105 height 25
type textarea "x"
